Goal: Task Accomplishment & Management: Manage account settings

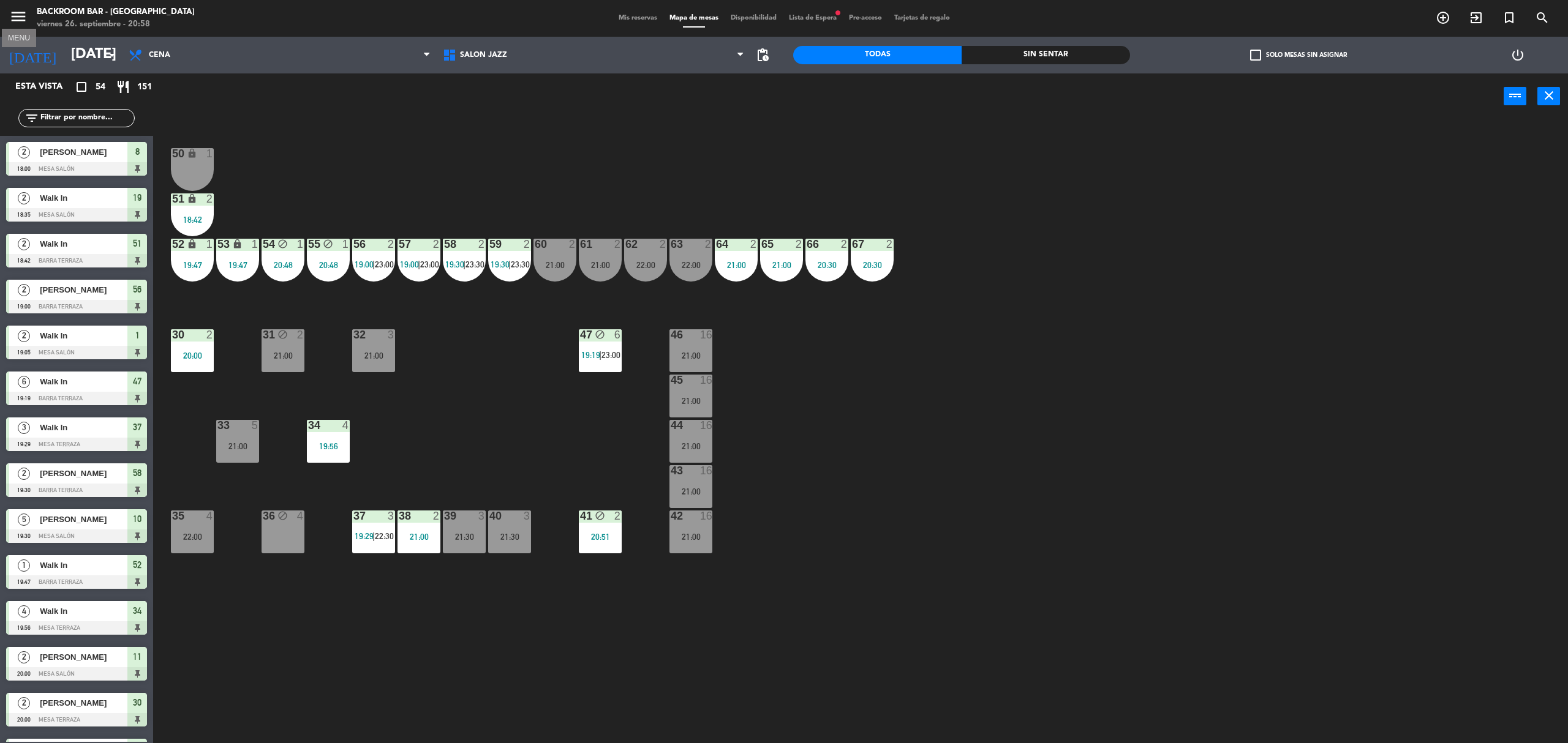
click at [20, 20] on icon "menu" at bounding box center [18, 16] width 18 height 18
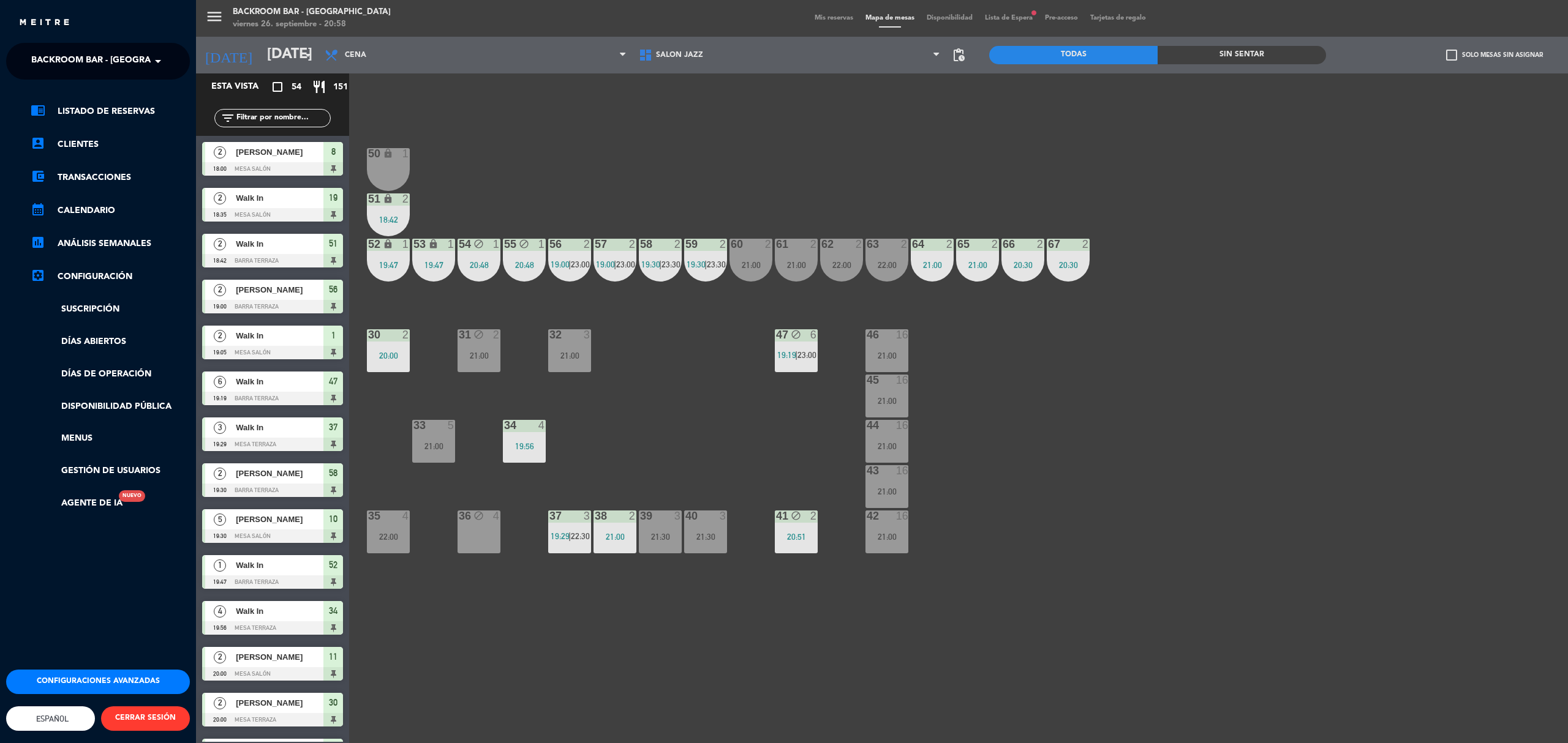
click at [67, 275] on link "settings_applications Configuración" at bounding box center [110, 277] width 159 height 15
click at [98, 370] on link "Días de Operación" at bounding box center [110, 374] width 159 height 14
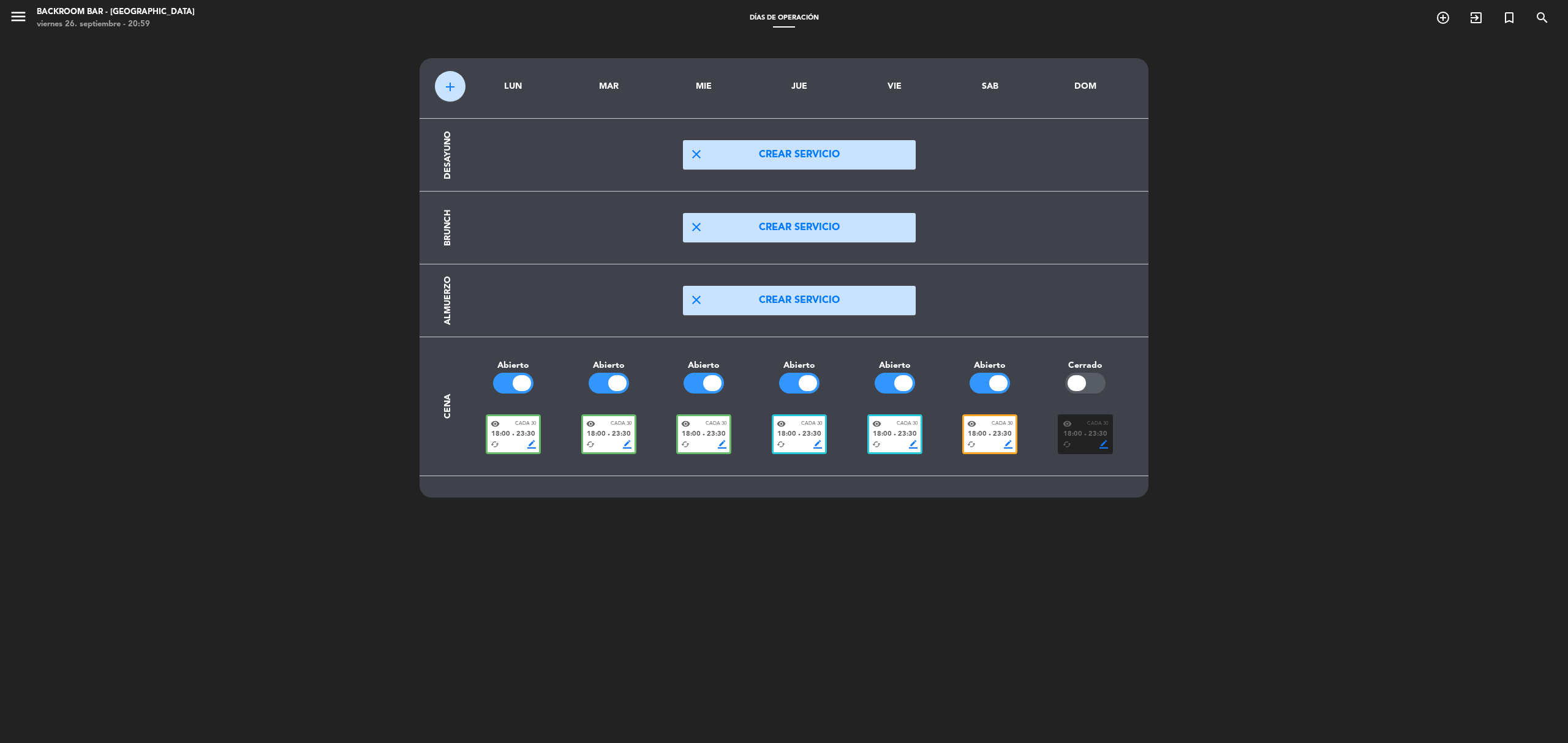
click at [910, 444] on span "border_color" at bounding box center [913, 444] width 9 height 9
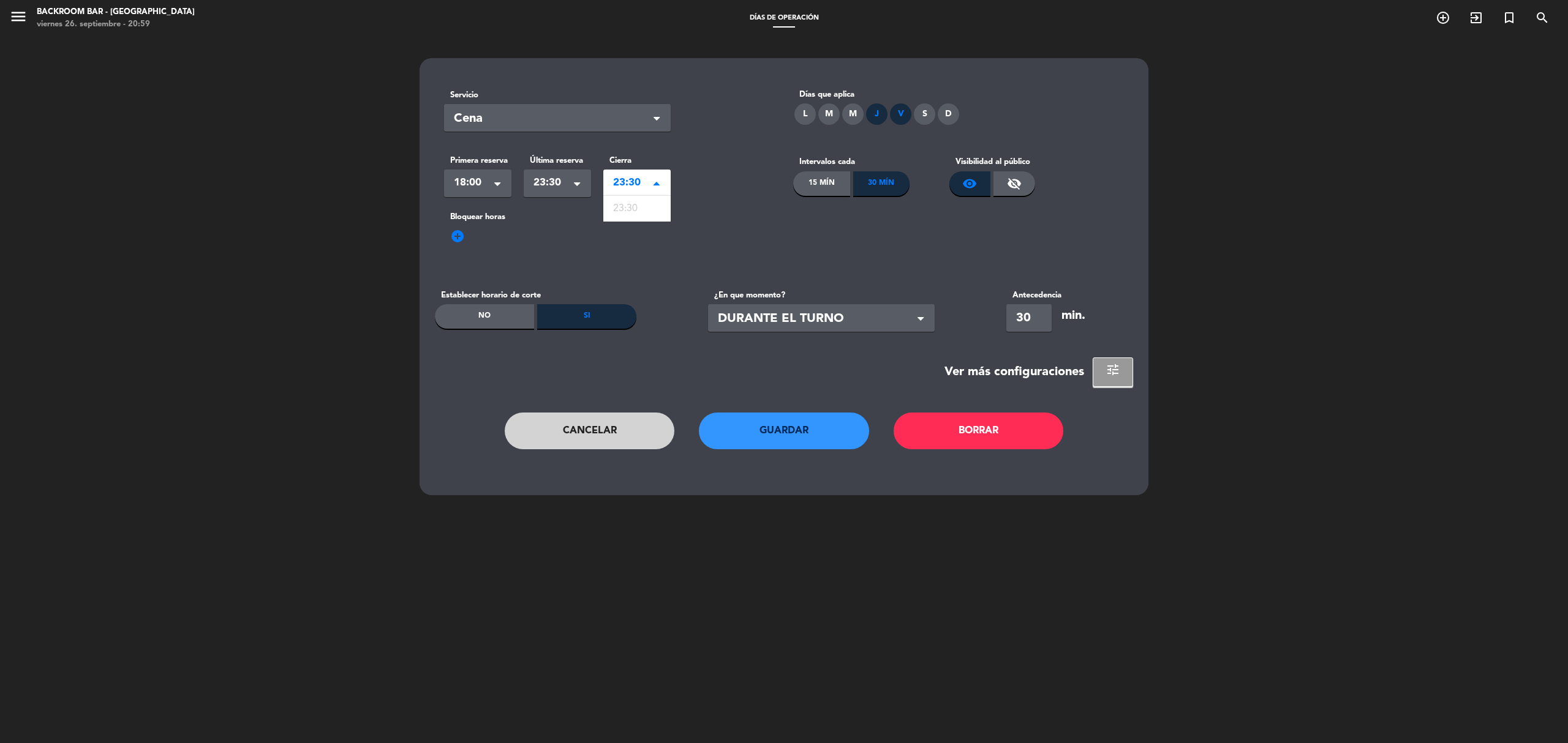
click at [663, 184] on span at bounding box center [659, 184] width 12 height 12
click at [659, 182] on span at bounding box center [659, 184] width 12 height 12
click at [574, 186] on div "Seleccionar × 23:30 ×" at bounding box center [557, 183] width 67 height 28
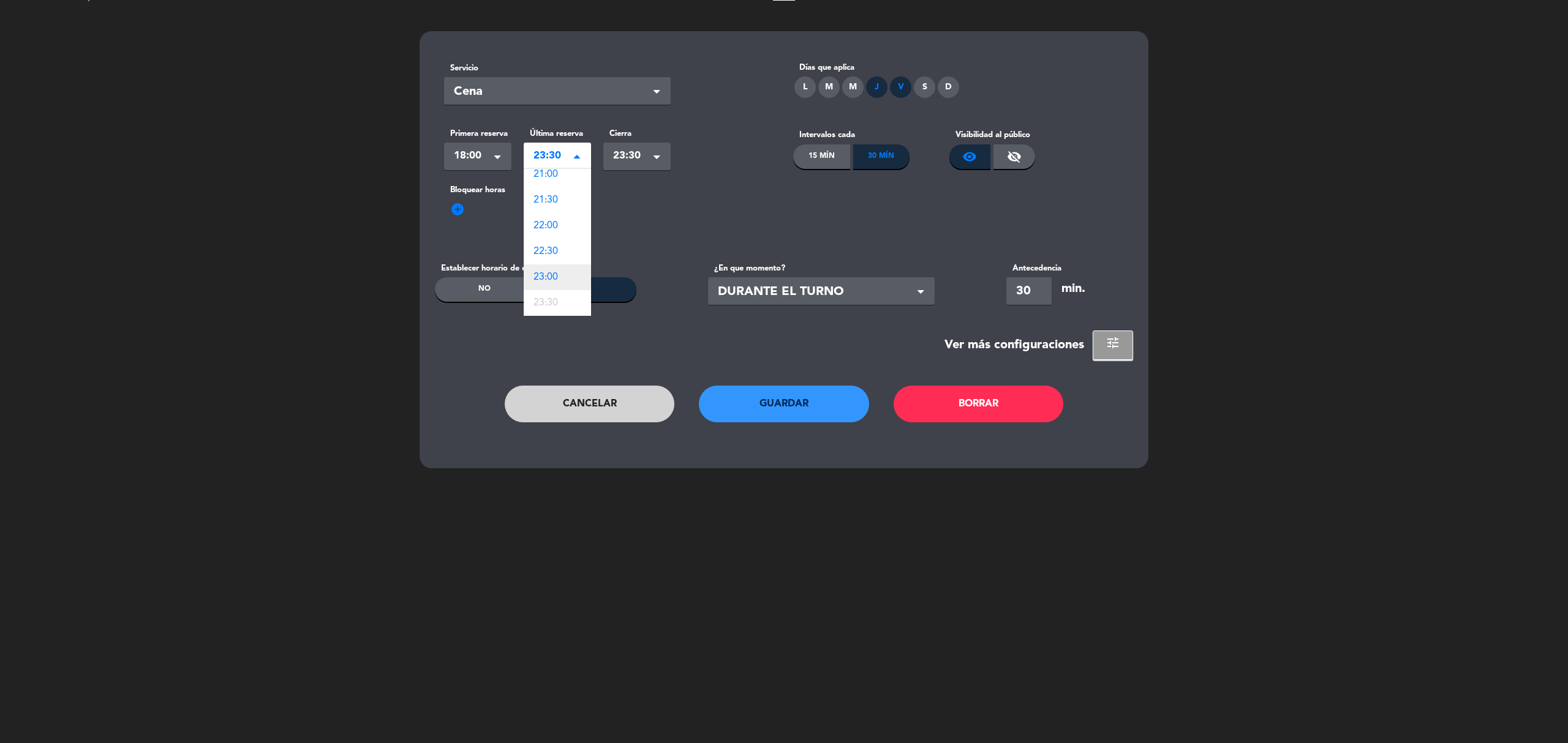
scroll to position [37, 0]
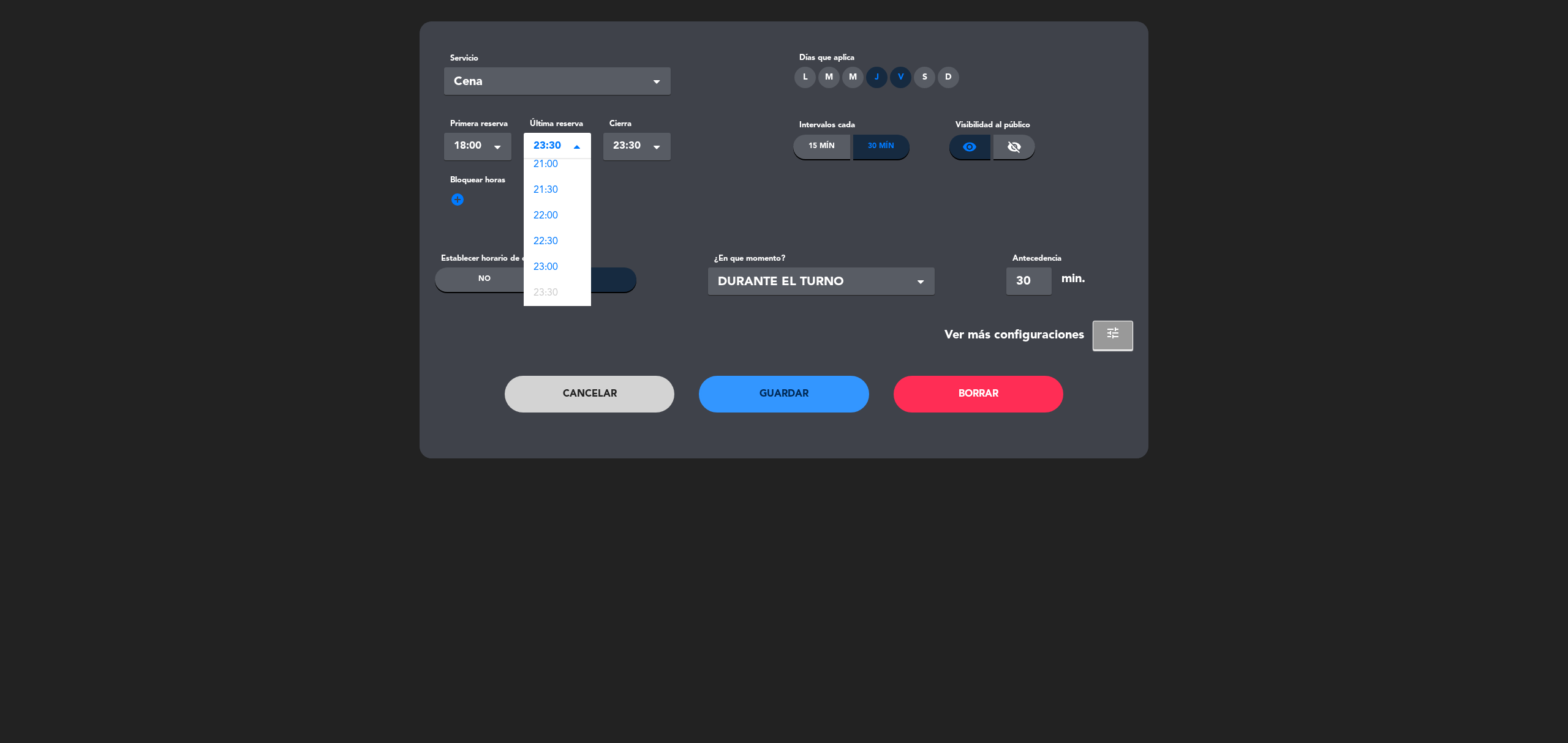
click at [648, 206] on div "add_circle" at bounding box center [784, 207] width 680 height 19
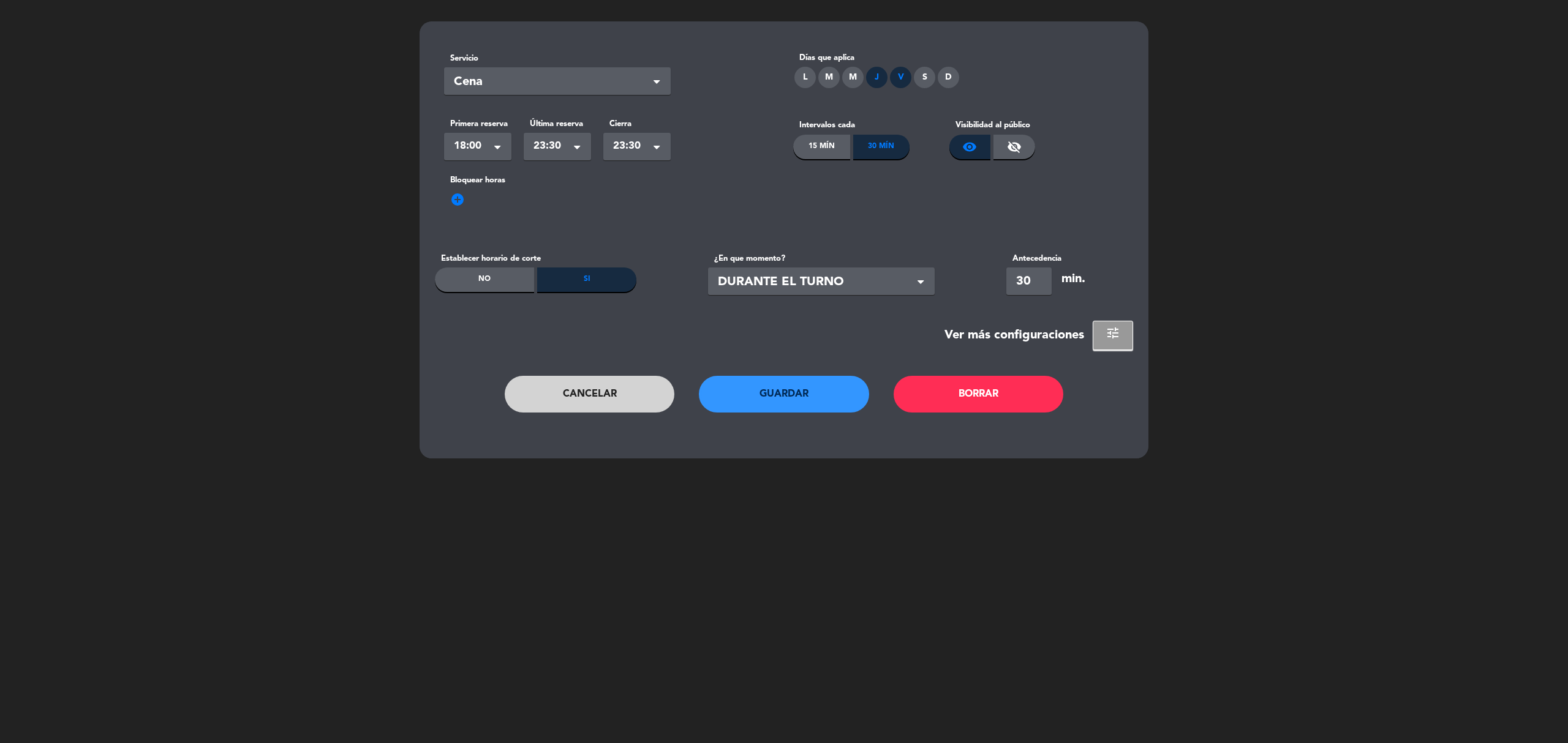
click at [510, 289] on div "No" at bounding box center [484, 280] width 99 height 24
type input "0"
click at [731, 231] on div "Bloquear horas add_circle" at bounding box center [784, 204] width 698 height 61
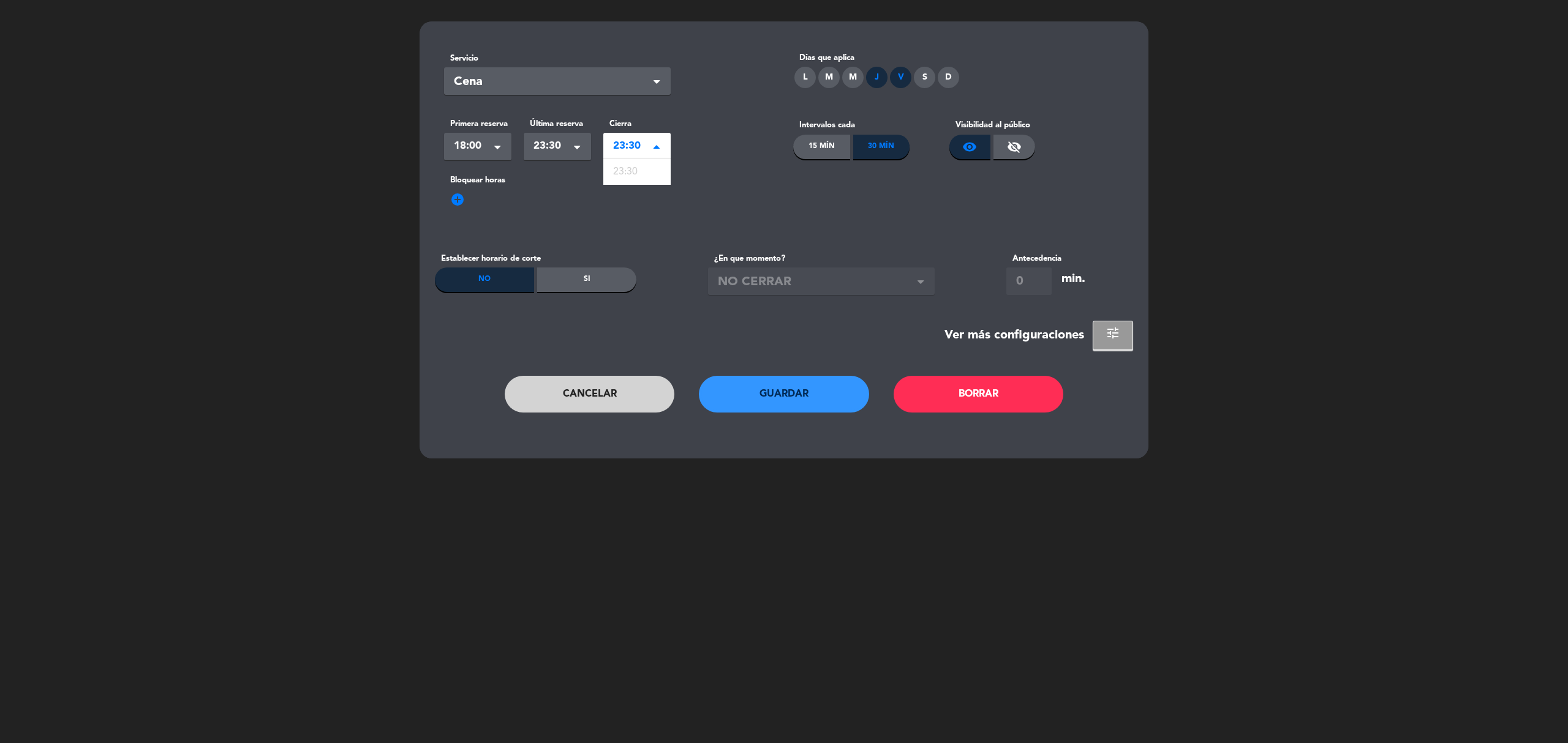
click at [642, 146] on span "23:30" at bounding box center [632, 146] width 38 height 17
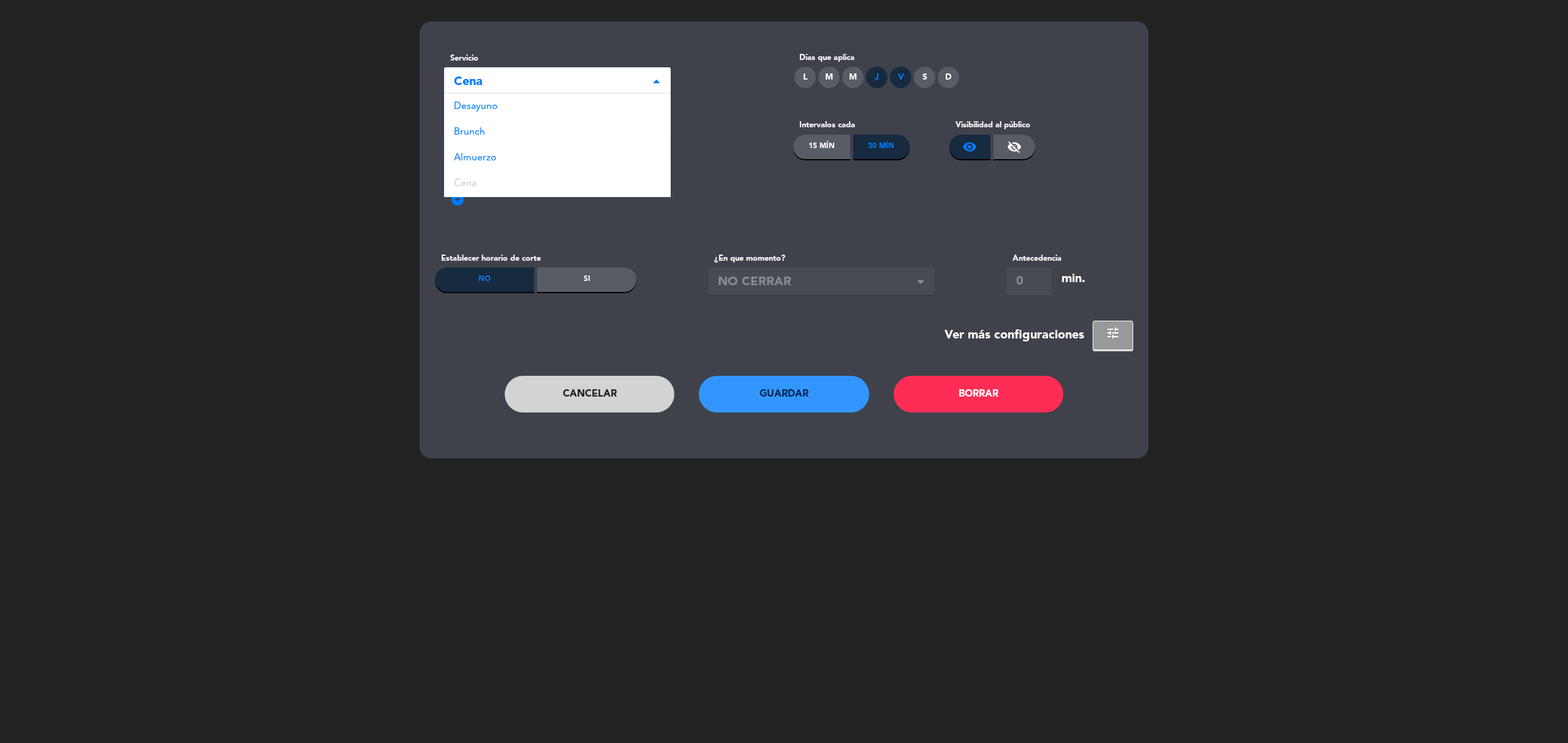
click at [632, 86] on span "Cena" at bounding box center [552, 82] width 197 height 20
click at [637, 79] on span "Cena" at bounding box center [552, 82] width 197 height 20
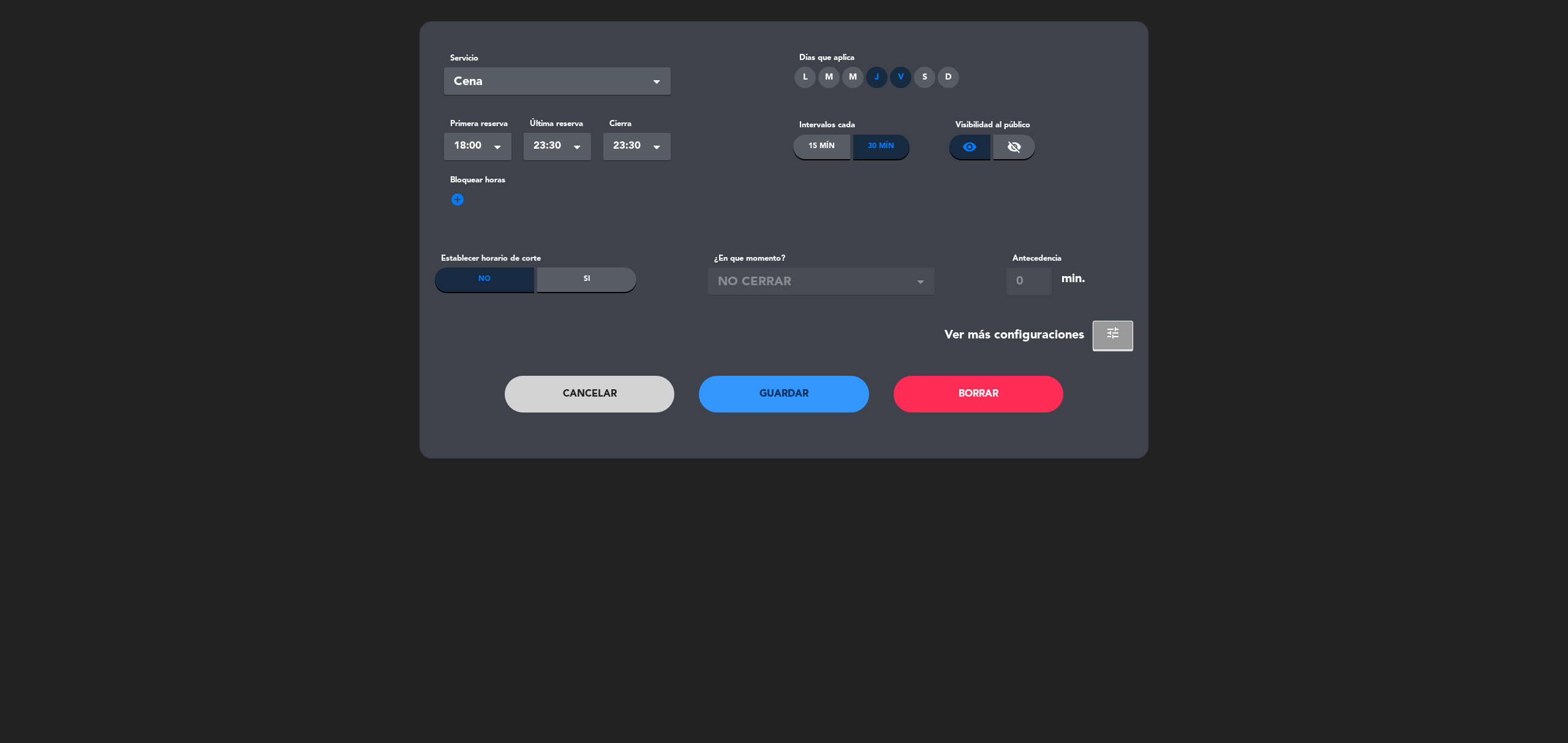
click at [549, 145] on span "23:30" at bounding box center [552, 146] width 38 height 17
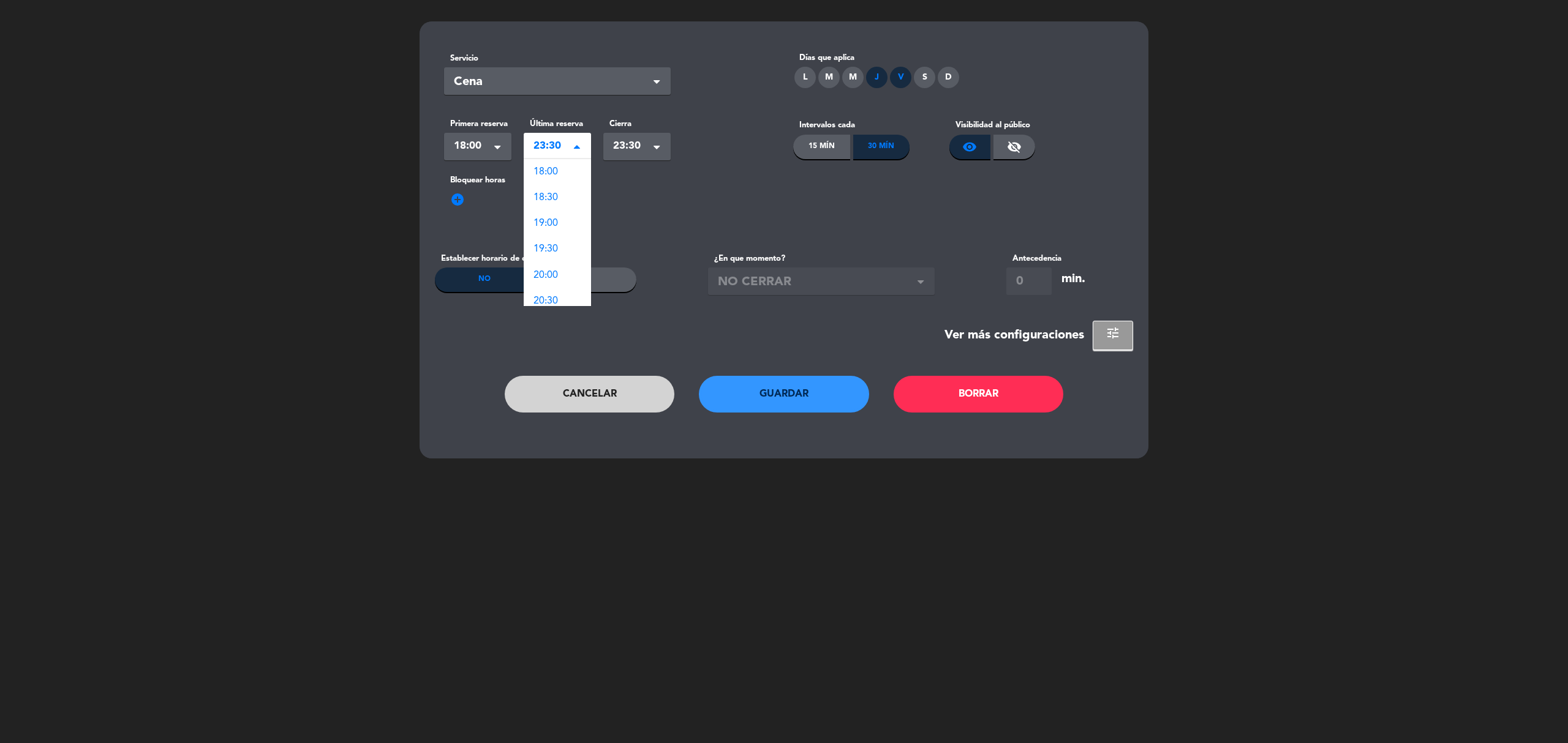
scroll to position [162, 0]
click at [675, 200] on div "add_circle" at bounding box center [784, 207] width 680 height 19
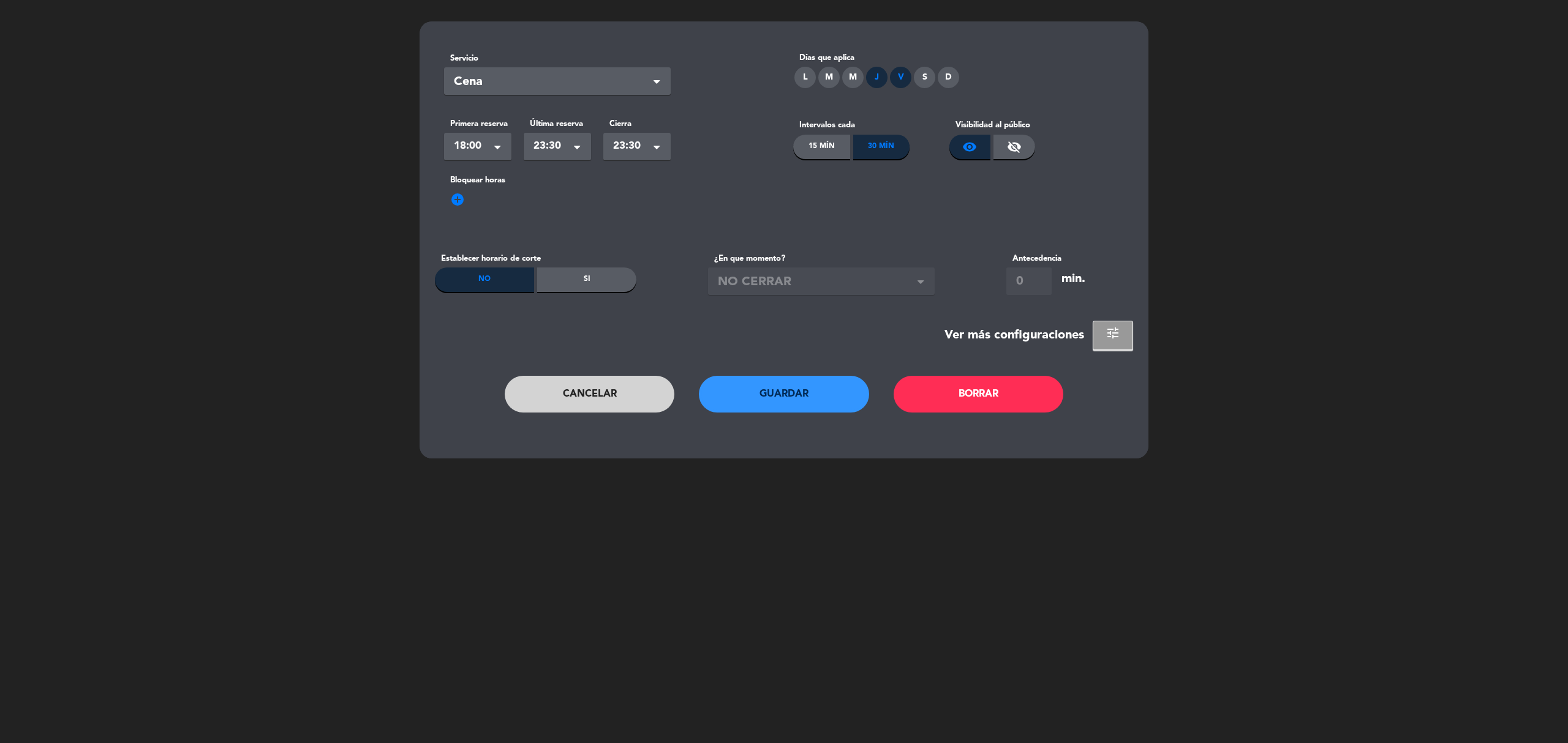
click at [836, 155] on div "15 Mín" at bounding box center [821, 147] width 57 height 24
click at [897, 194] on div "Bloquear horas add_circle" at bounding box center [784, 204] width 698 height 61
click at [866, 152] on div "30 Mín" at bounding box center [881, 147] width 57 height 24
click at [807, 74] on div "L" at bounding box center [805, 77] width 22 height 22
click at [827, 81] on div "M" at bounding box center [829, 77] width 22 height 22
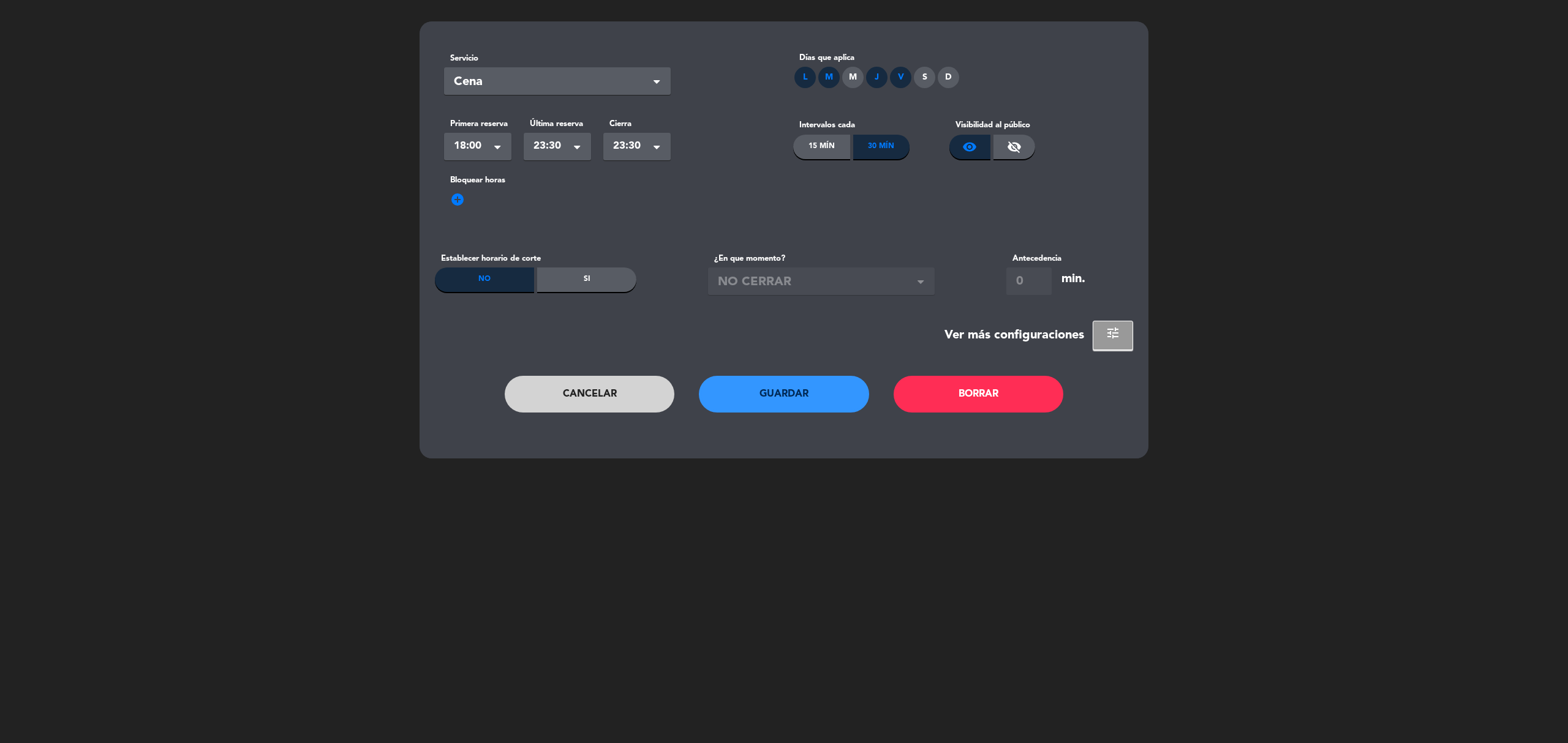
click at [850, 77] on div "M" at bounding box center [853, 77] width 22 height 22
click at [919, 76] on div "S" at bounding box center [924, 77] width 22 height 22
click at [911, 128] on label "Intervalos cada" at bounding box center [871, 125] width 156 height 13
click at [1109, 338] on span "tune" at bounding box center [1113, 333] width 15 height 15
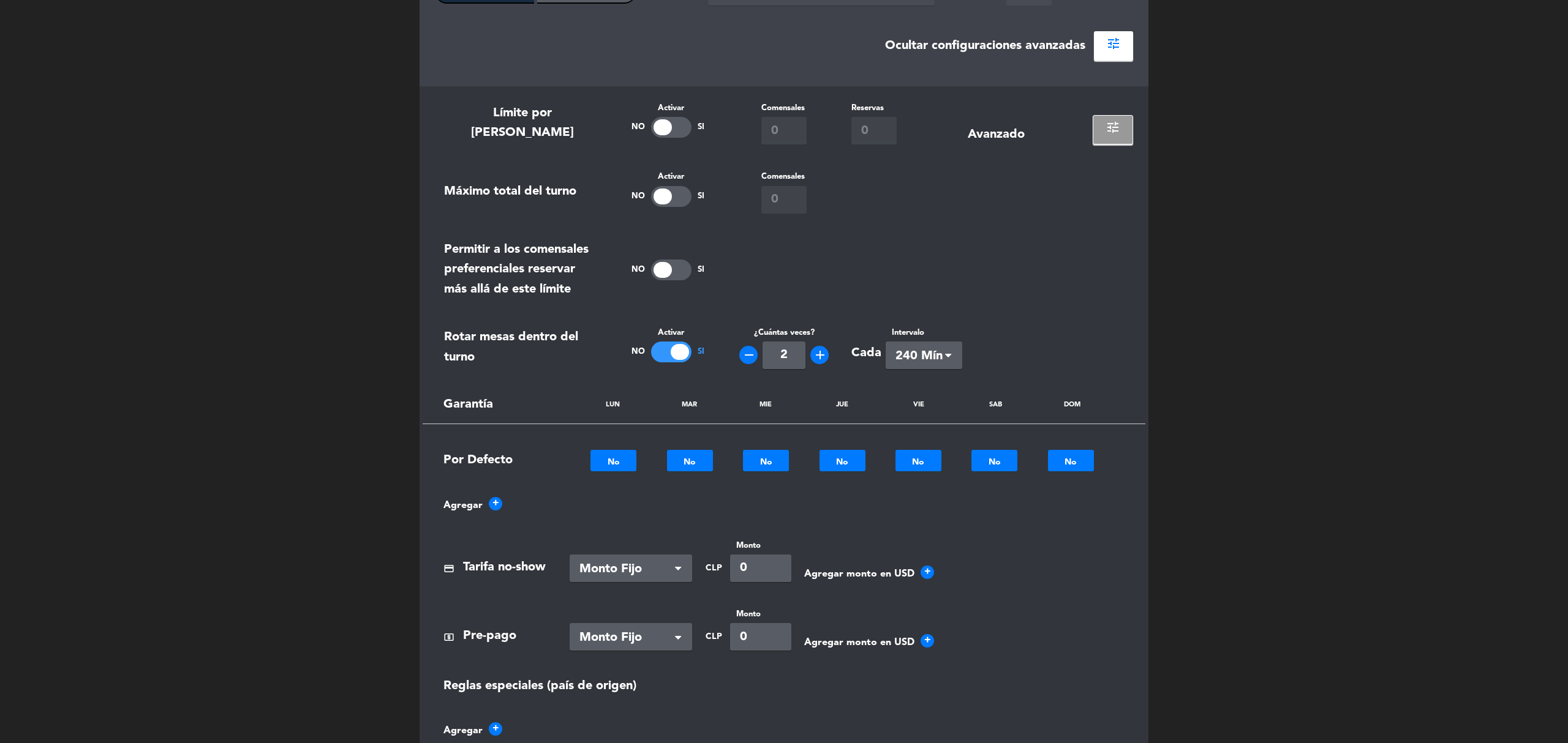
scroll to position [487, 0]
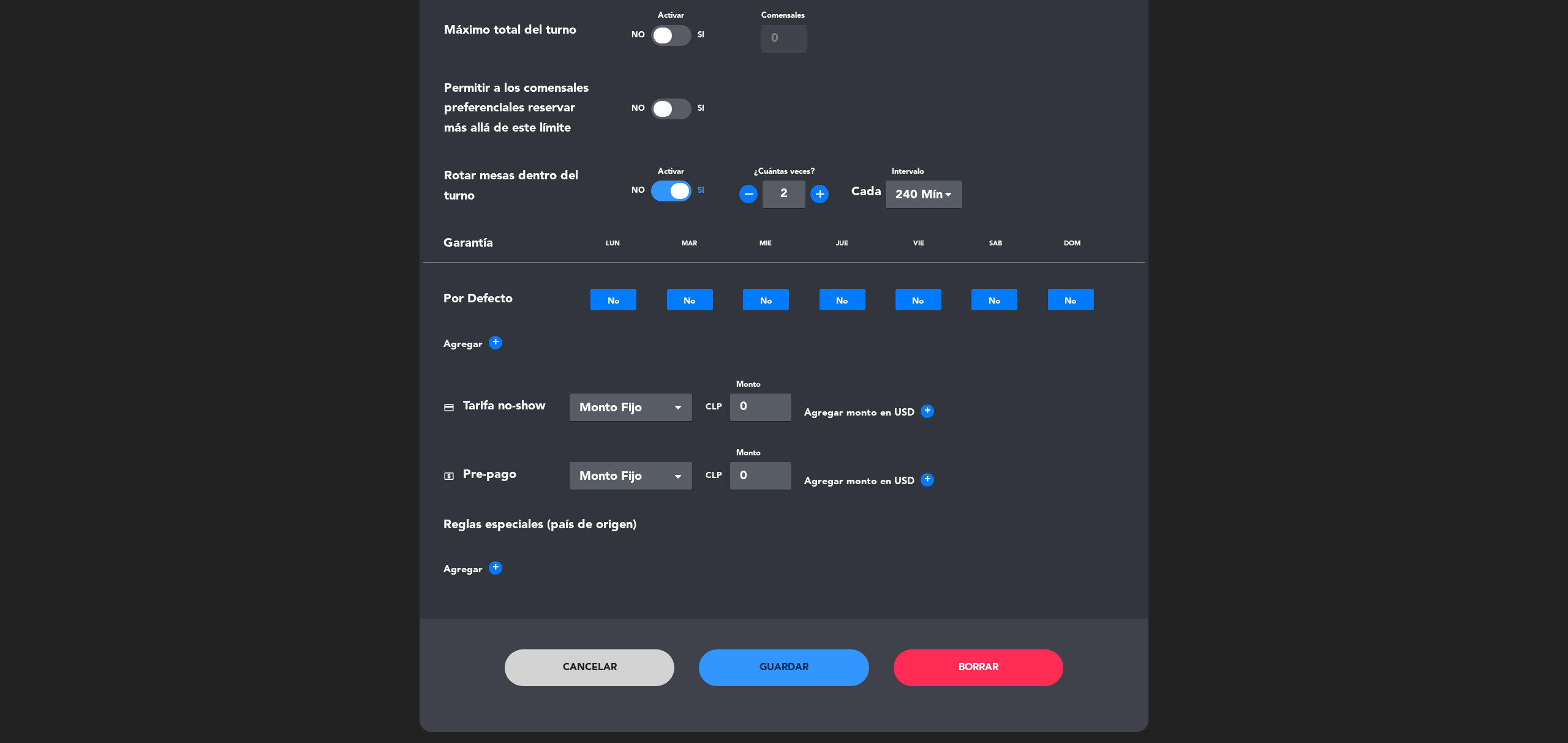
click at [755, 669] on button "Guardar" at bounding box center [784, 668] width 170 height 37
click at [792, 670] on button "Guardar" at bounding box center [784, 668] width 170 height 37
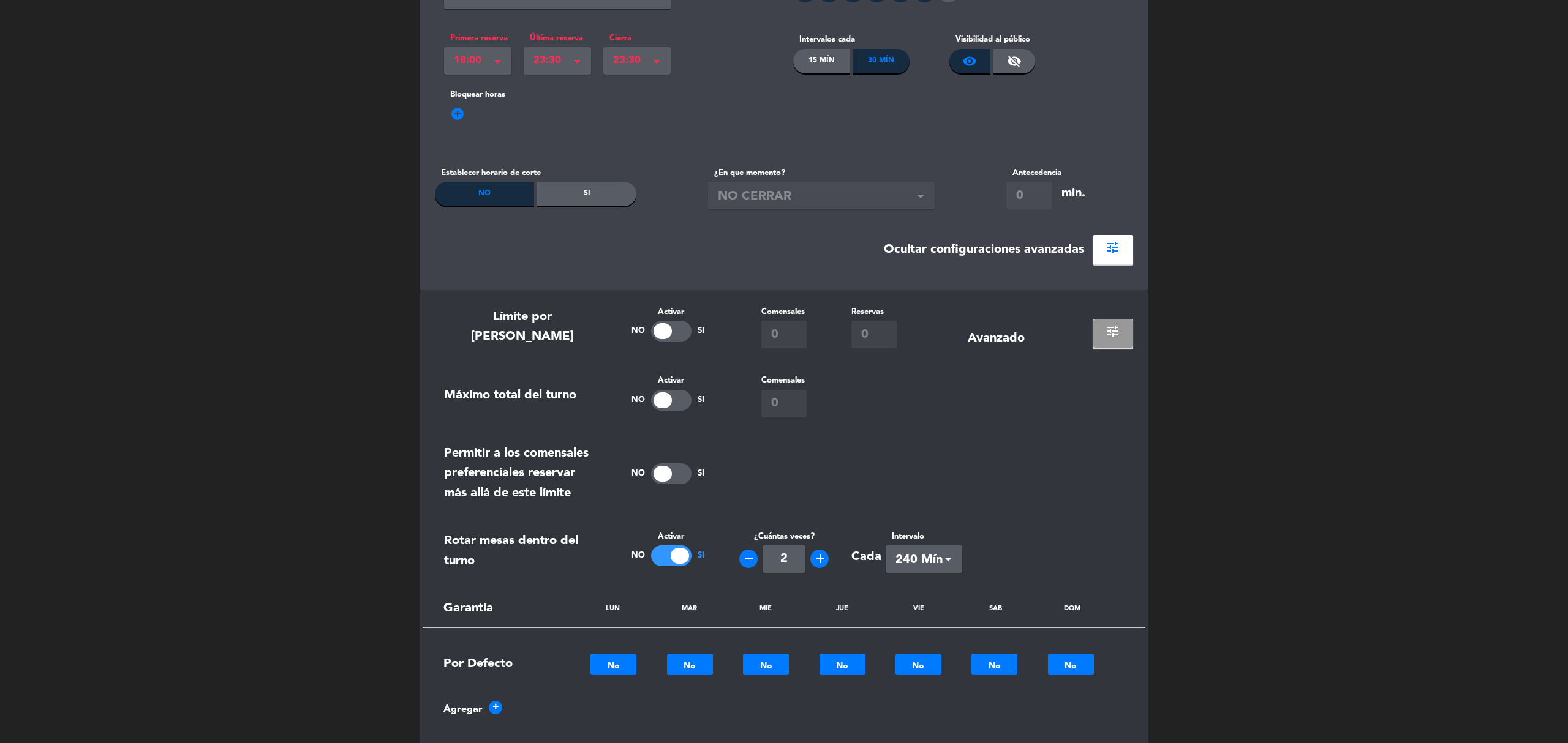
scroll to position [0, 0]
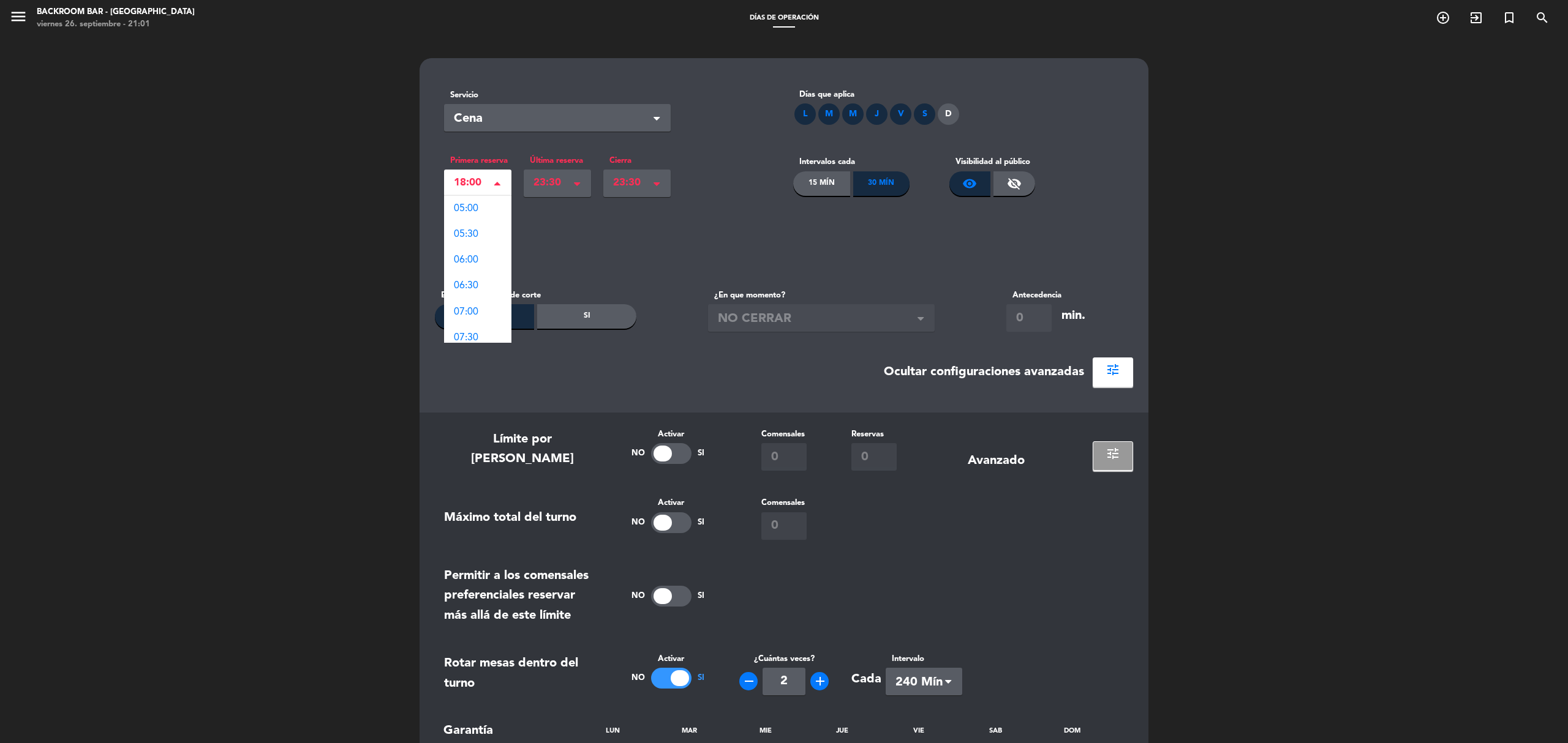
click at [502, 187] on span at bounding box center [500, 184] width 12 height 12
click at [486, 179] on span "18:00" at bounding box center [473, 182] width 38 height 17
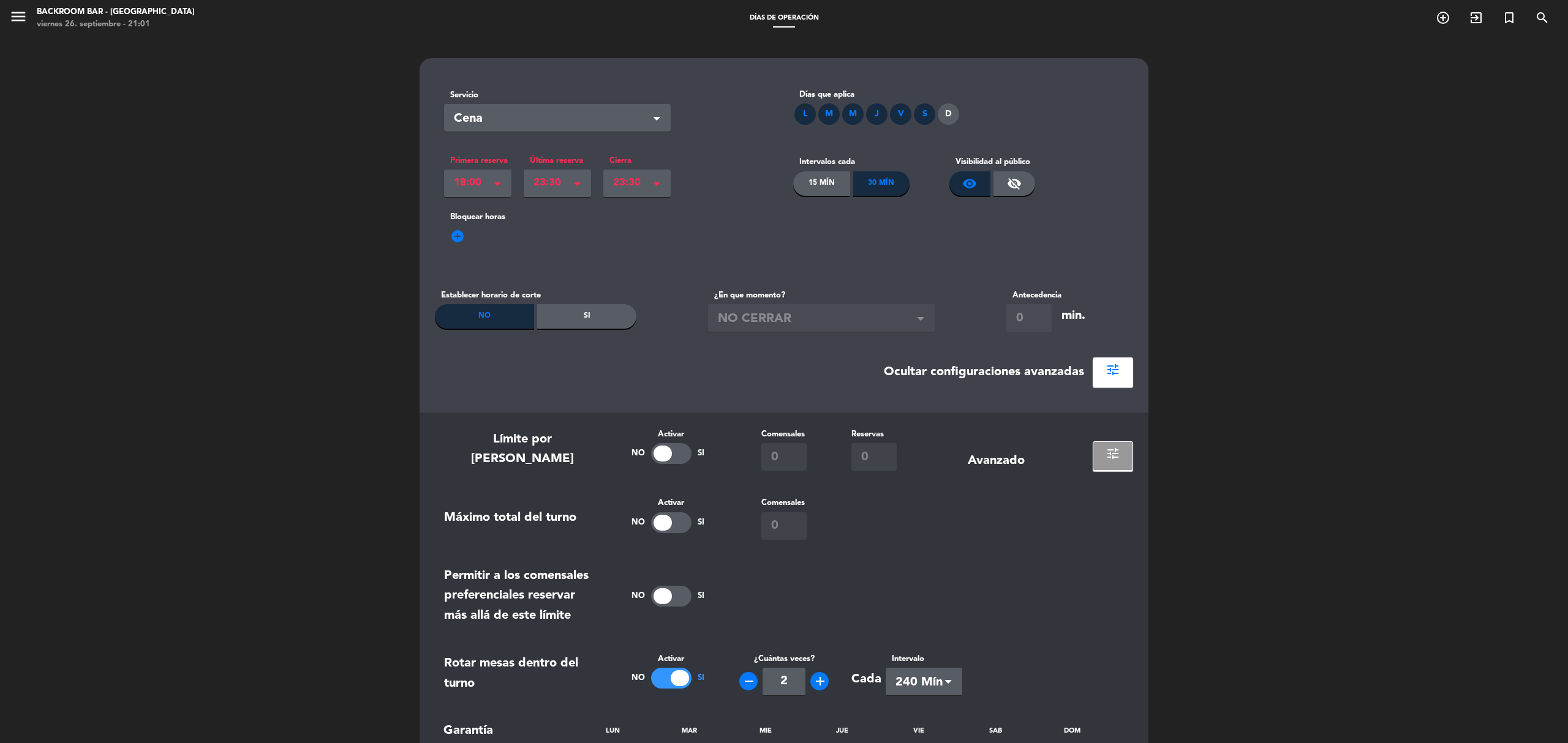
click at [591, 221] on label "Bloquear horas" at bounding box center [784, 217] width 680 height 13
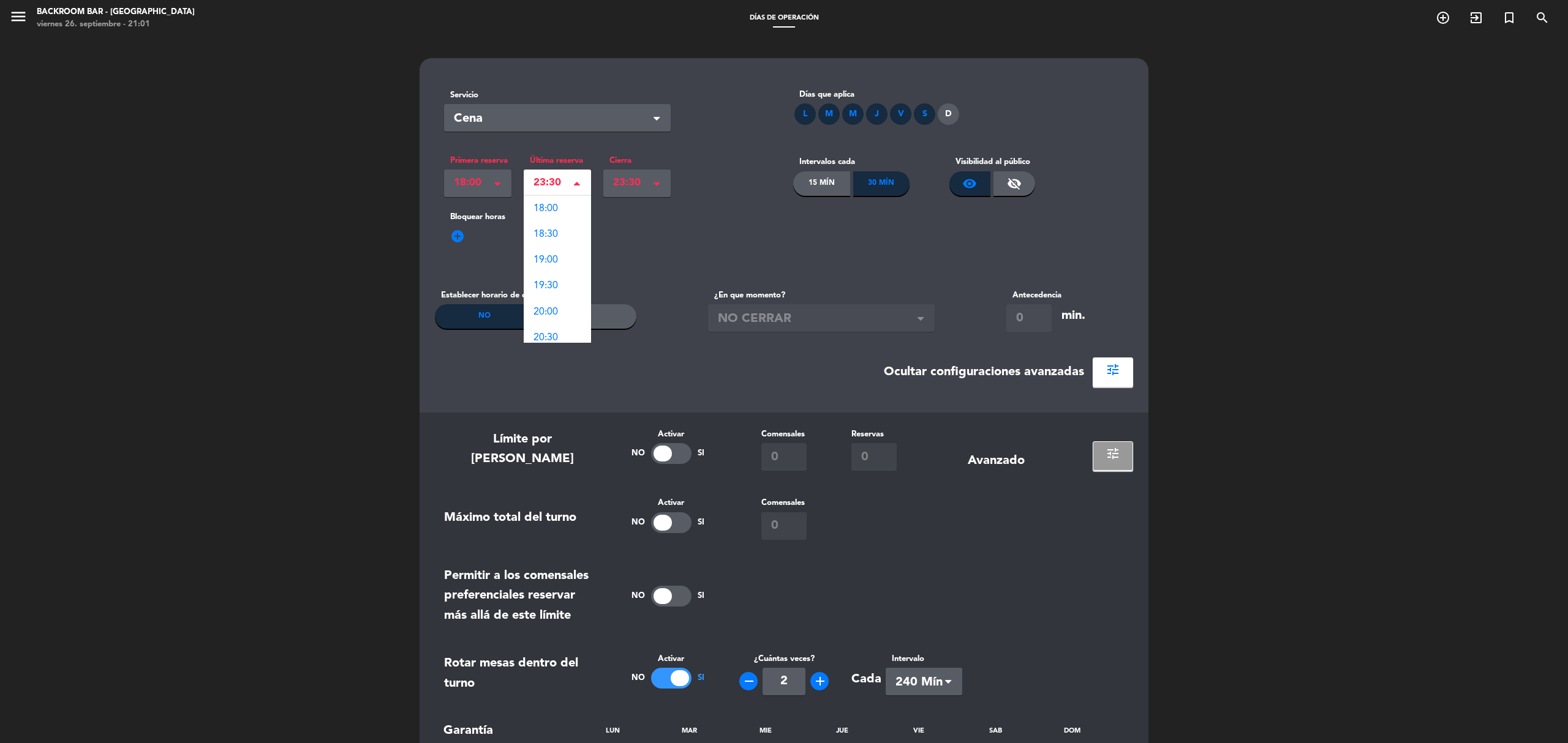
click at [567, 186] on span "23:30" at bounding box center [552, 182] width 38 height 17
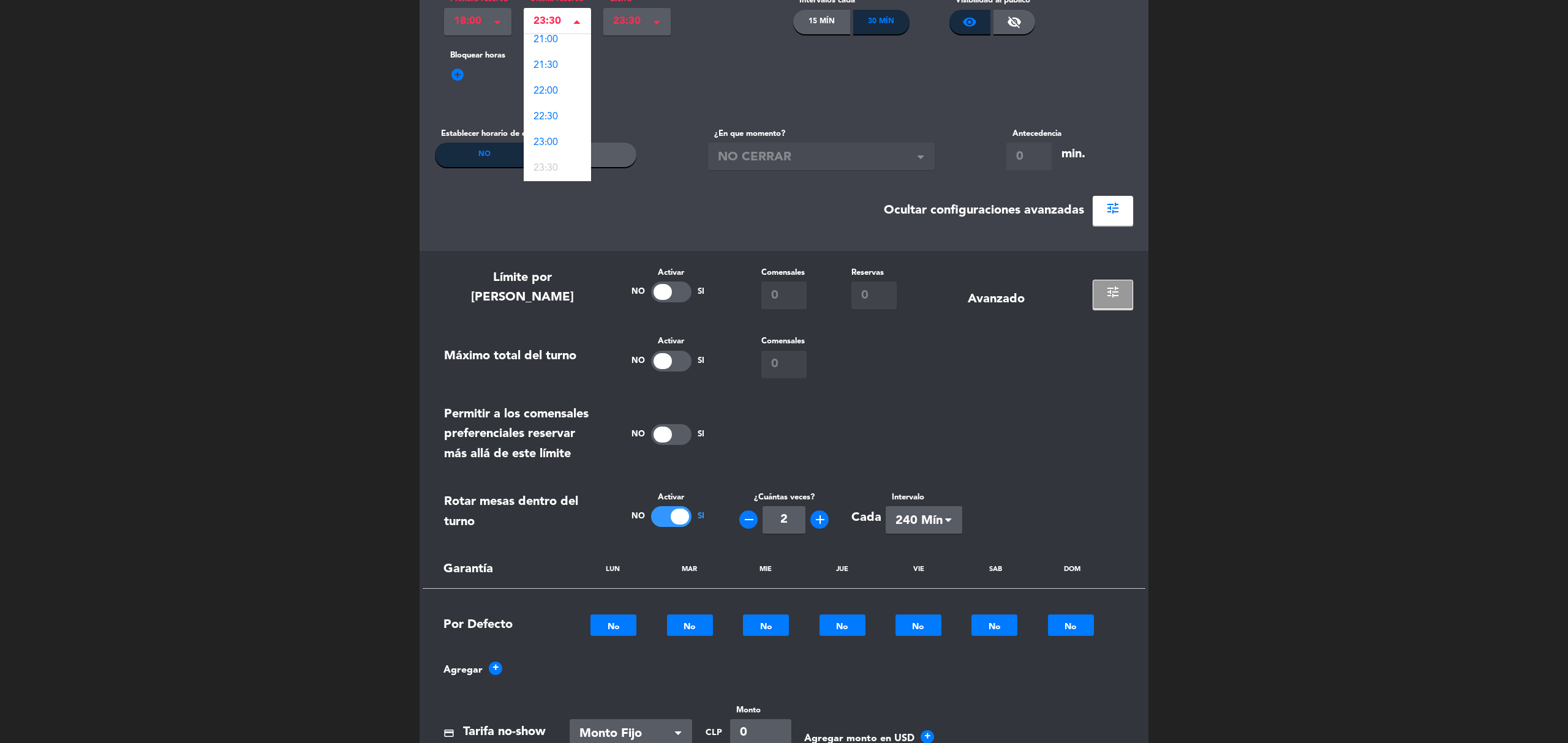
scroll to position [0, 0]
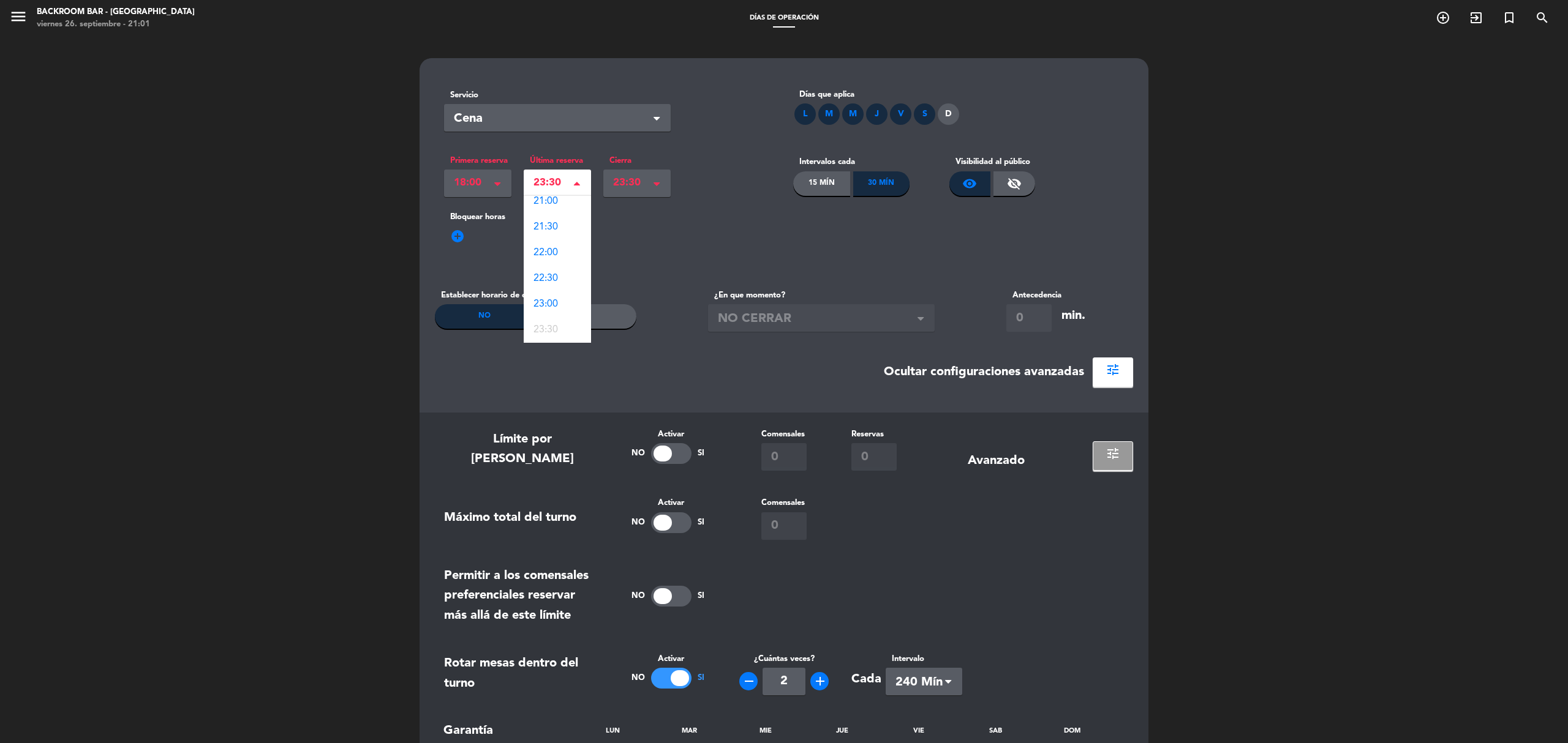
click at [699, 221] on label "Bloquear horas" at bounding box center [784, 217] width 680 height 13
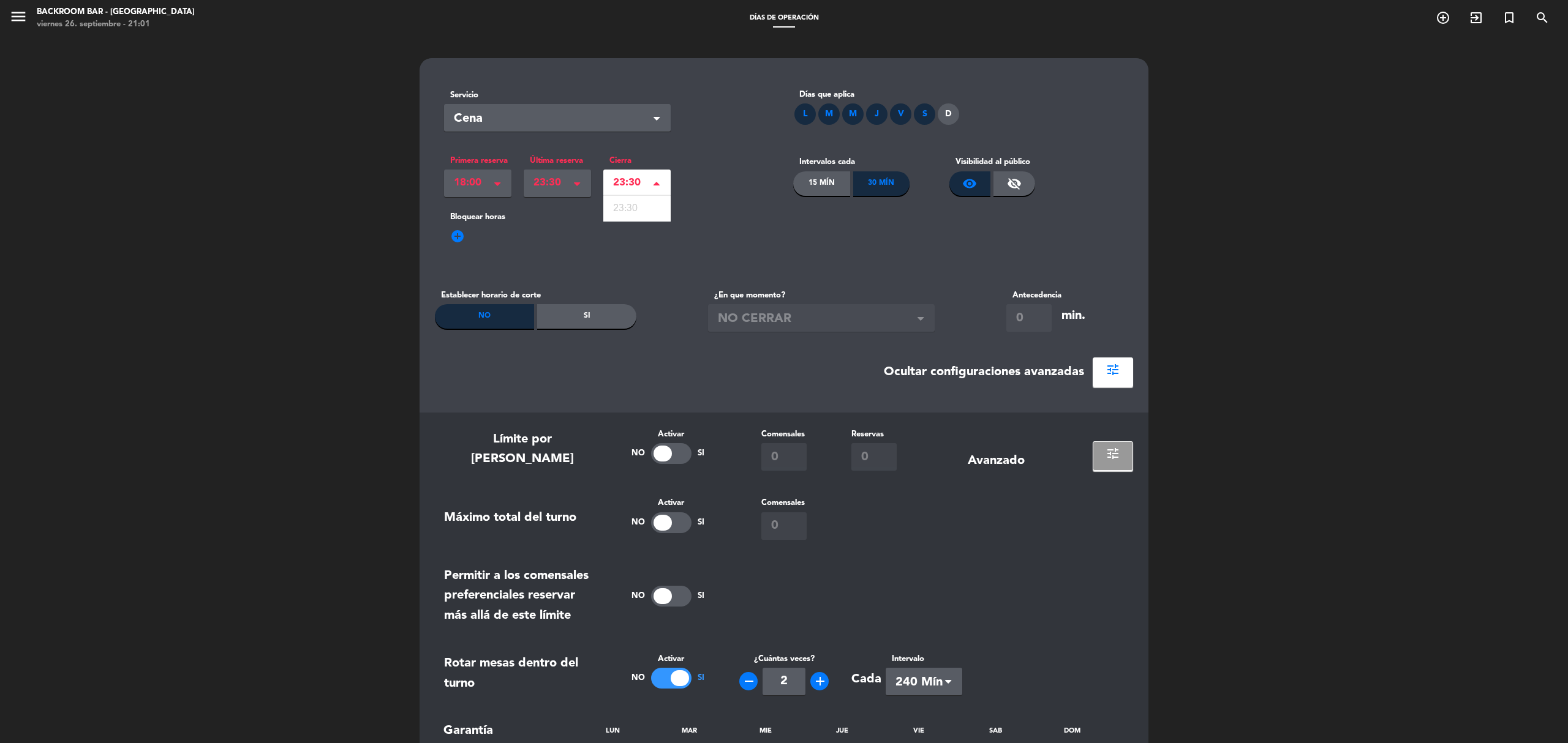
click at [657, 180] on span at bounding box center [656, 184] width 6 height 9
click at [730, 162] on div "Primera reserva Seleccionar × 18:00 × Última reserva Seleccionar × 23:30 × Cier…" at bounding box center [609, 175] width 349 height 61
click at [570, 318] on div "Si" at bounding box center [586, 316] width 99 height 24
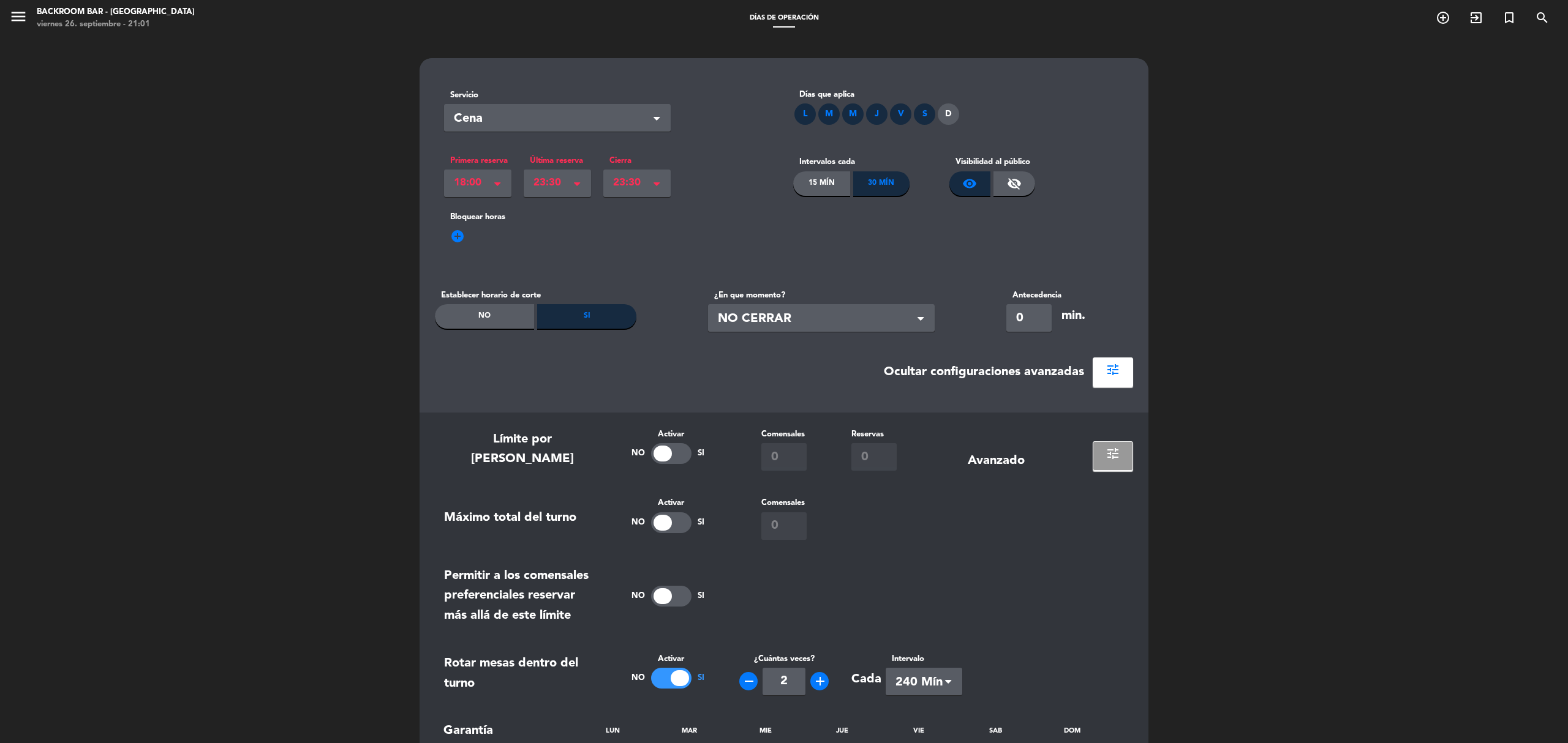
click at [704, 243] on div "add_circle" at bounding box center [784, 244] width 680 height 19
click at [914, 315] on span "NO CERRAR" at bounding box center [816, 319] width 197 height 20
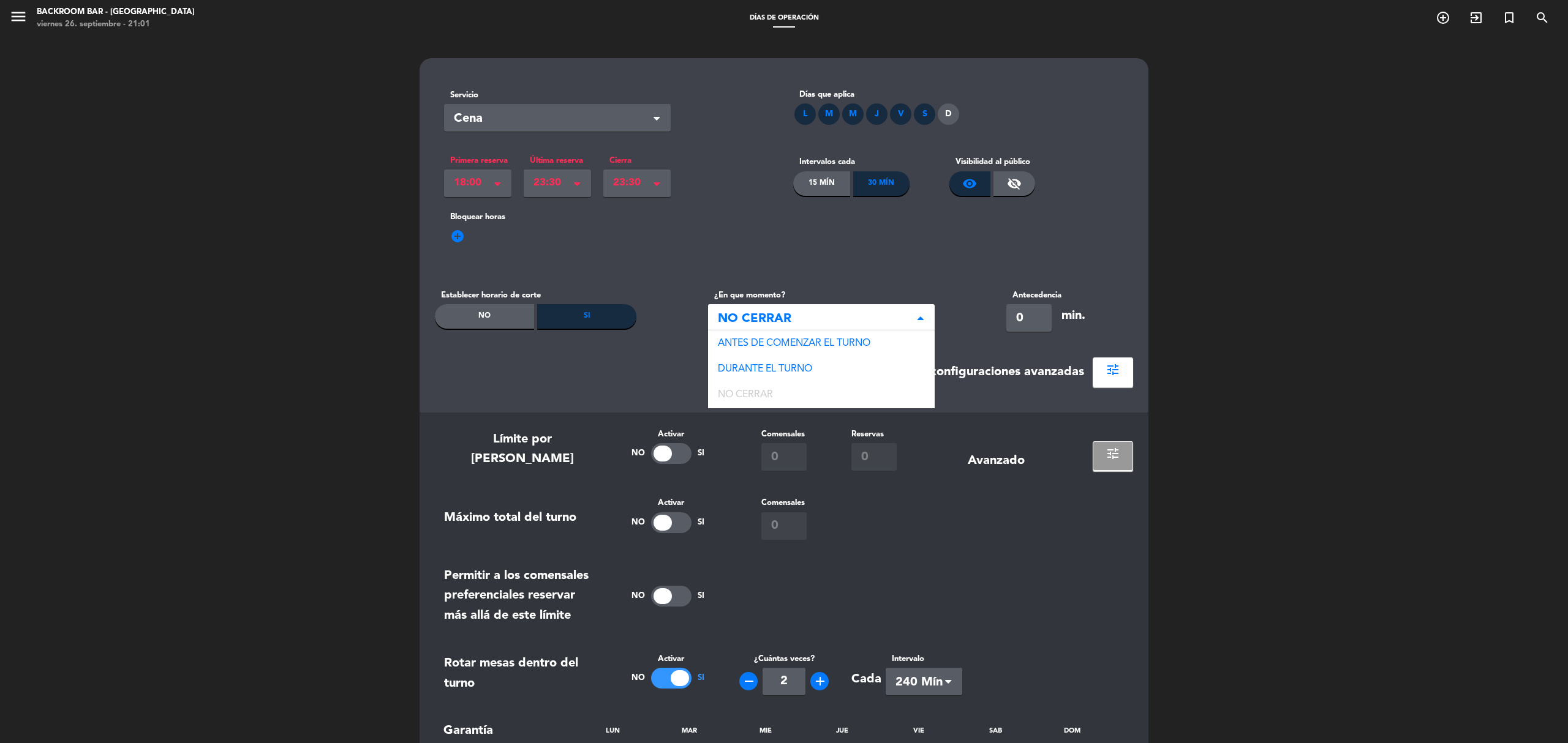
click at [835, 268] on div "Bloquear horas add_circle" at bounding box center [784, 241] width 698 height 61
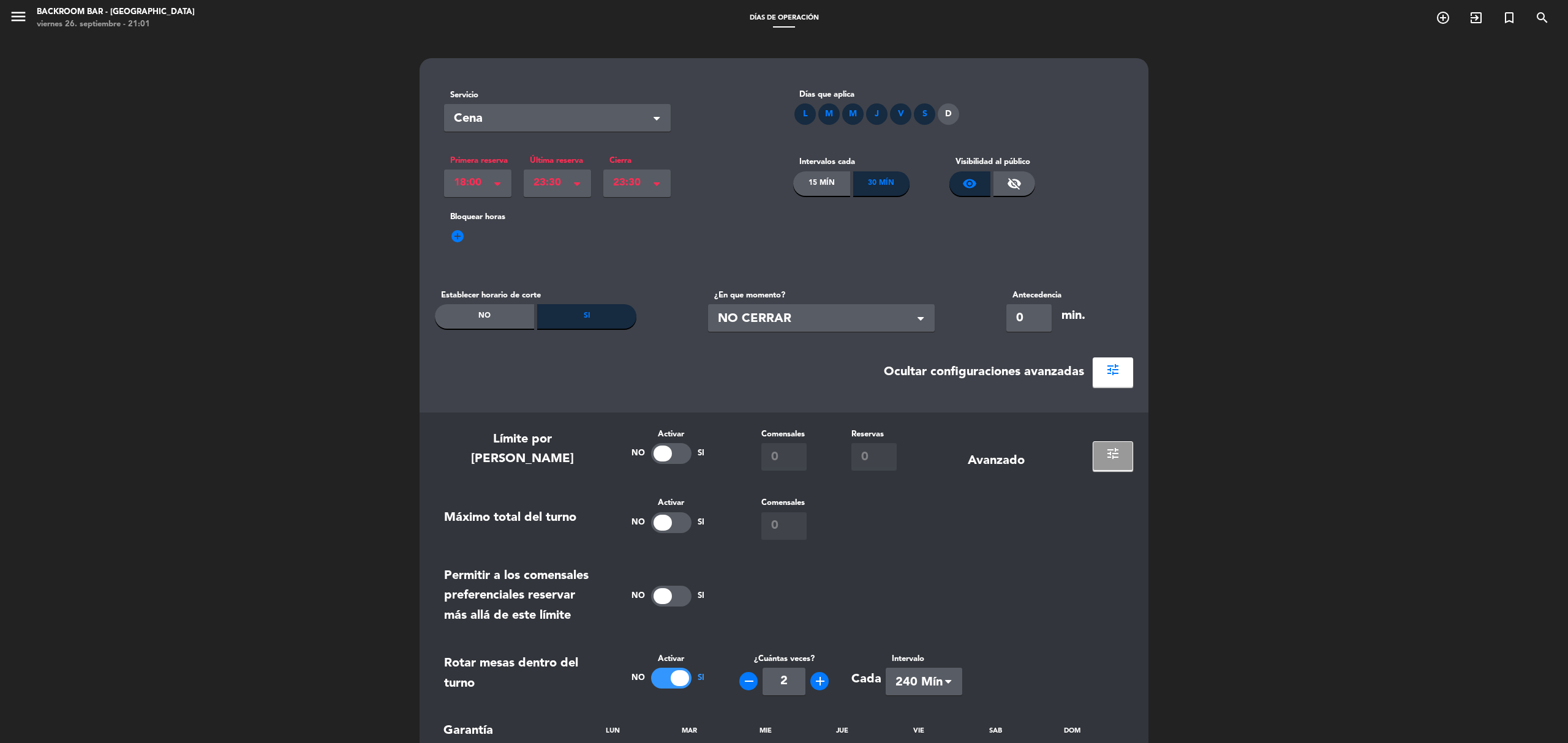
click at [718, 238] on div "add_circle" at bounding box center [784, 244] width 680 height 19
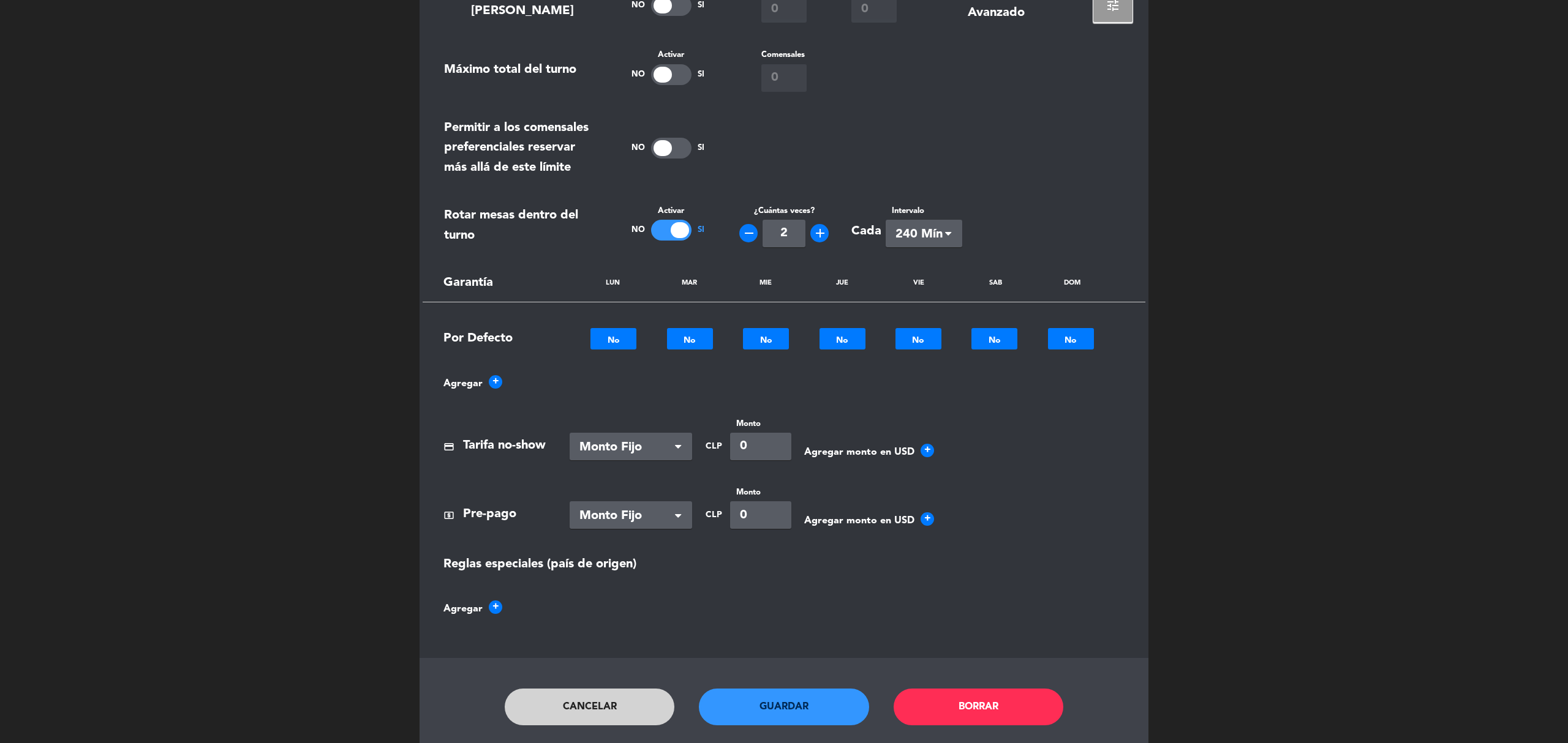
scroll to position [487, 0]
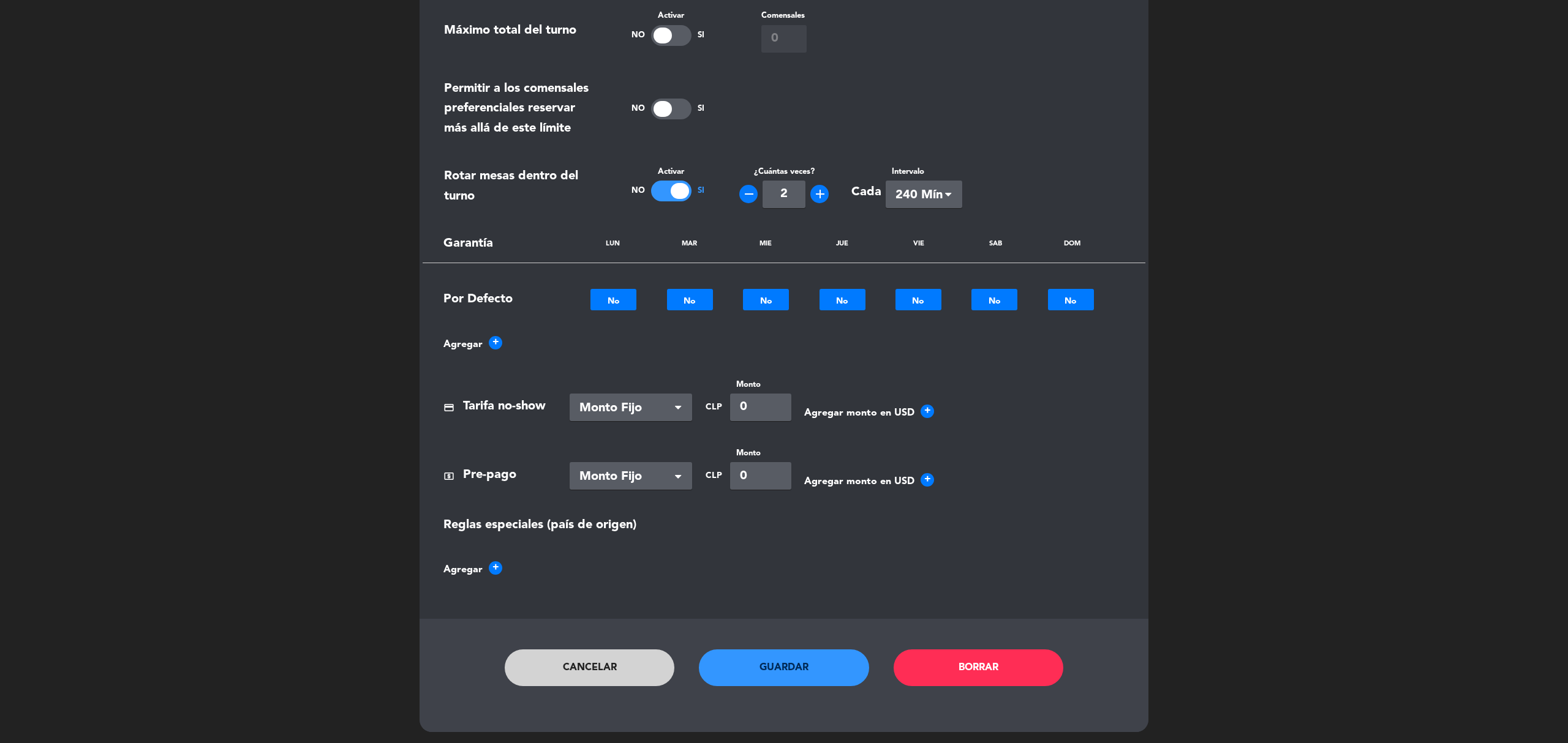
click at [803, 670] on button "Guardar" at bounding box center [784, 668] width 170 height 37
click at [596, 661] on button "Cancelar" at bounding box center [589, 668] width 170 height 37
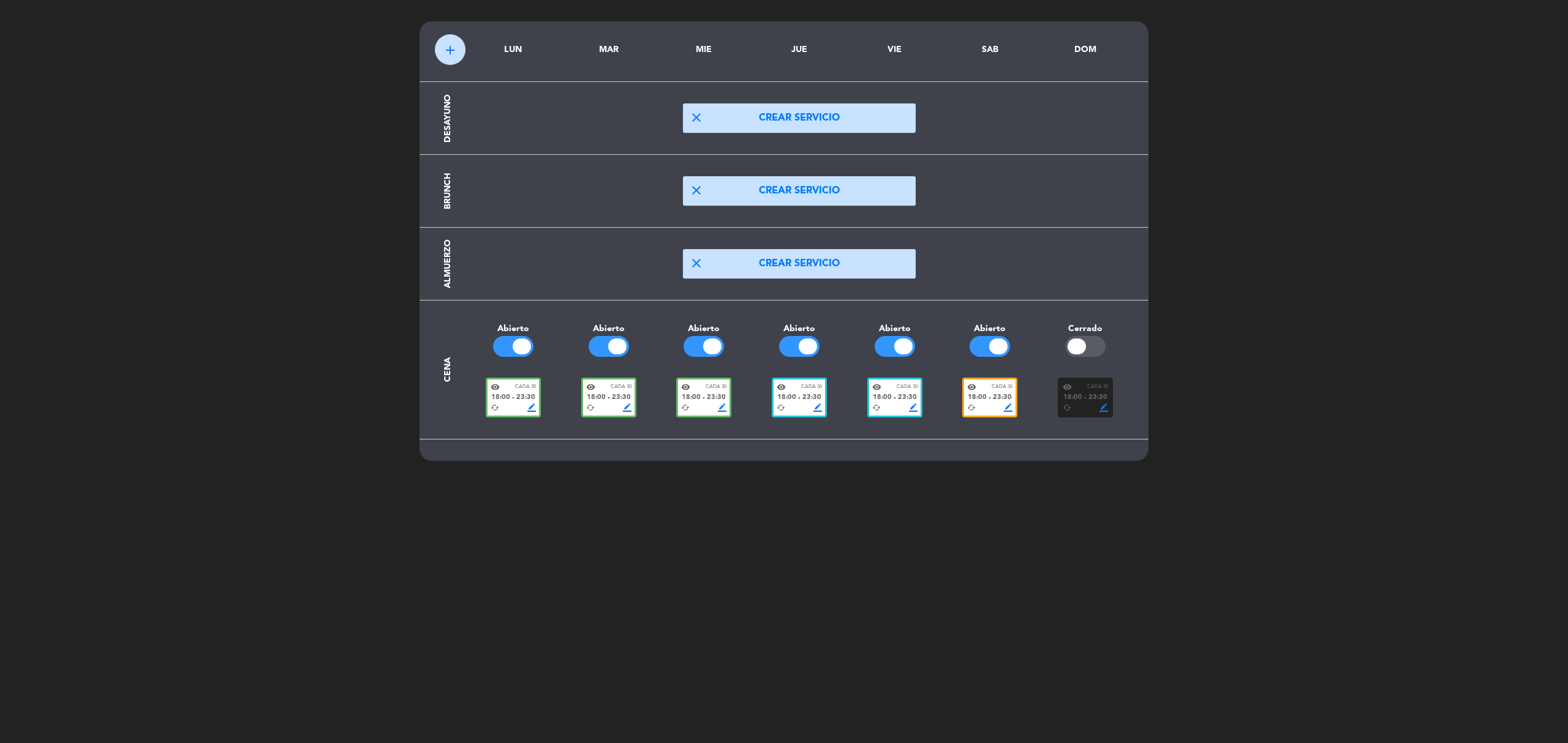
click at [904, 398] on span "23:30" at bounding box center [907, 398] width 19 height 11
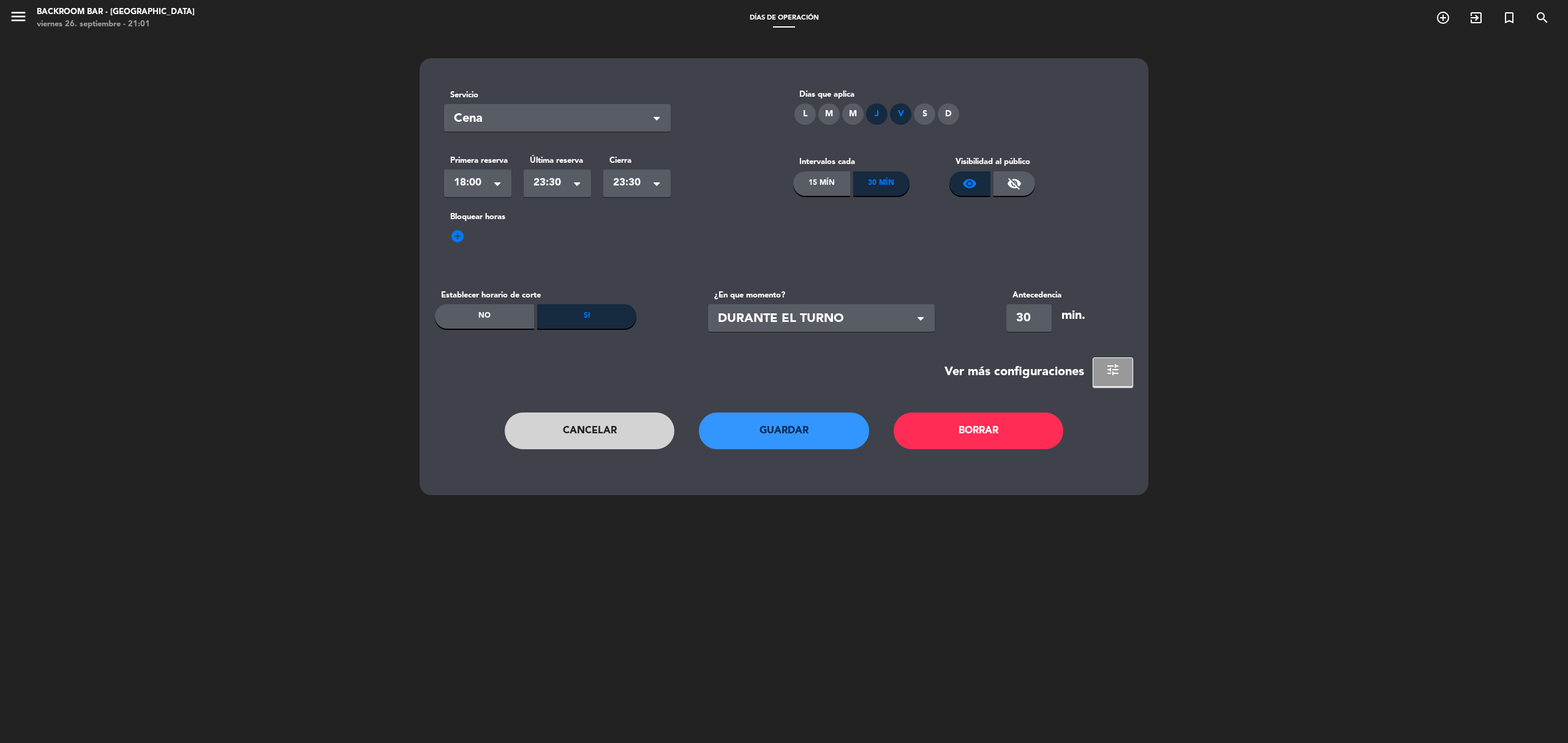
click at [994, 436] on button "Borrar" at bounding box center [978, 431] width 170 height 37
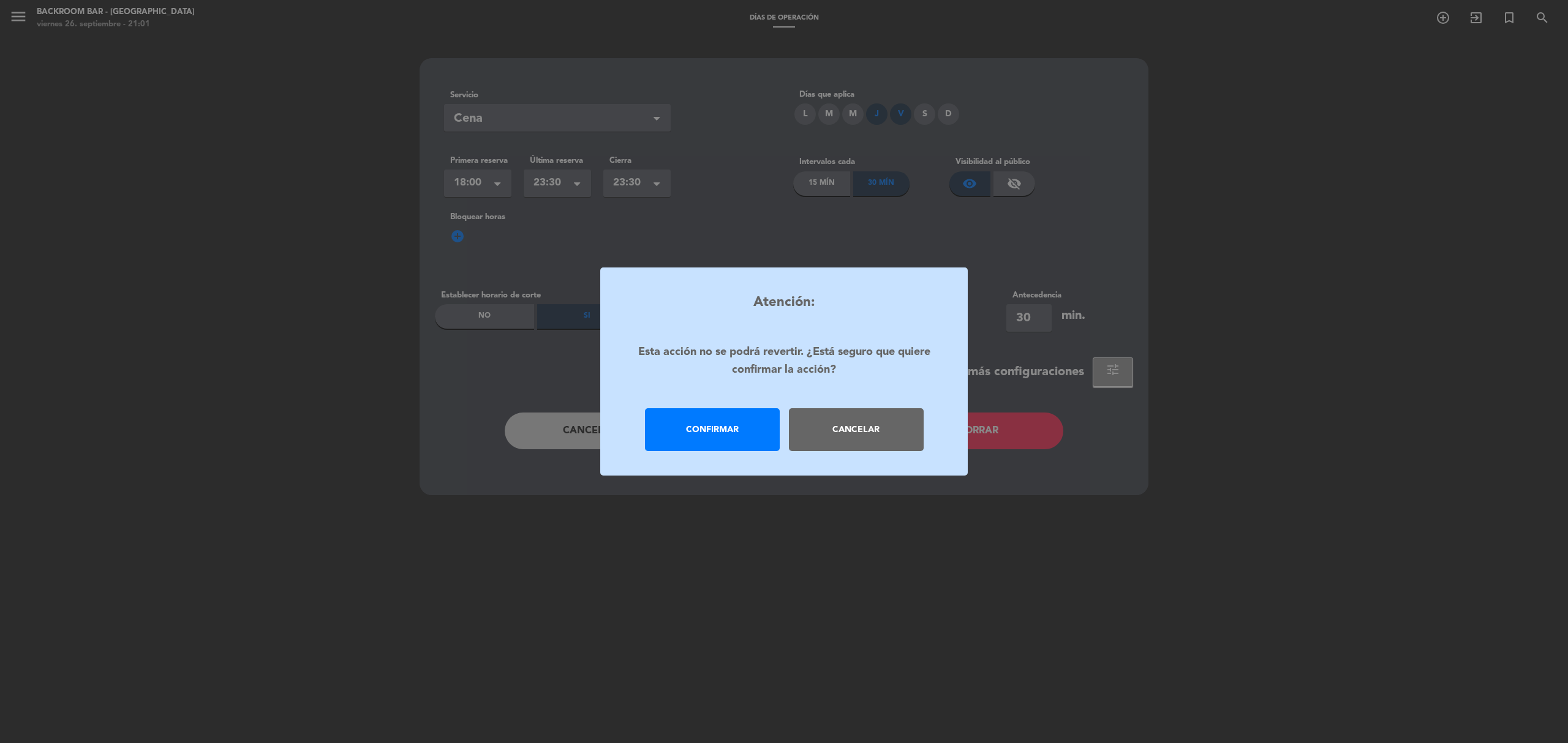
click at [840, 443] on div "Cancelar" at bounding box center [856, 430] width 135 height 43
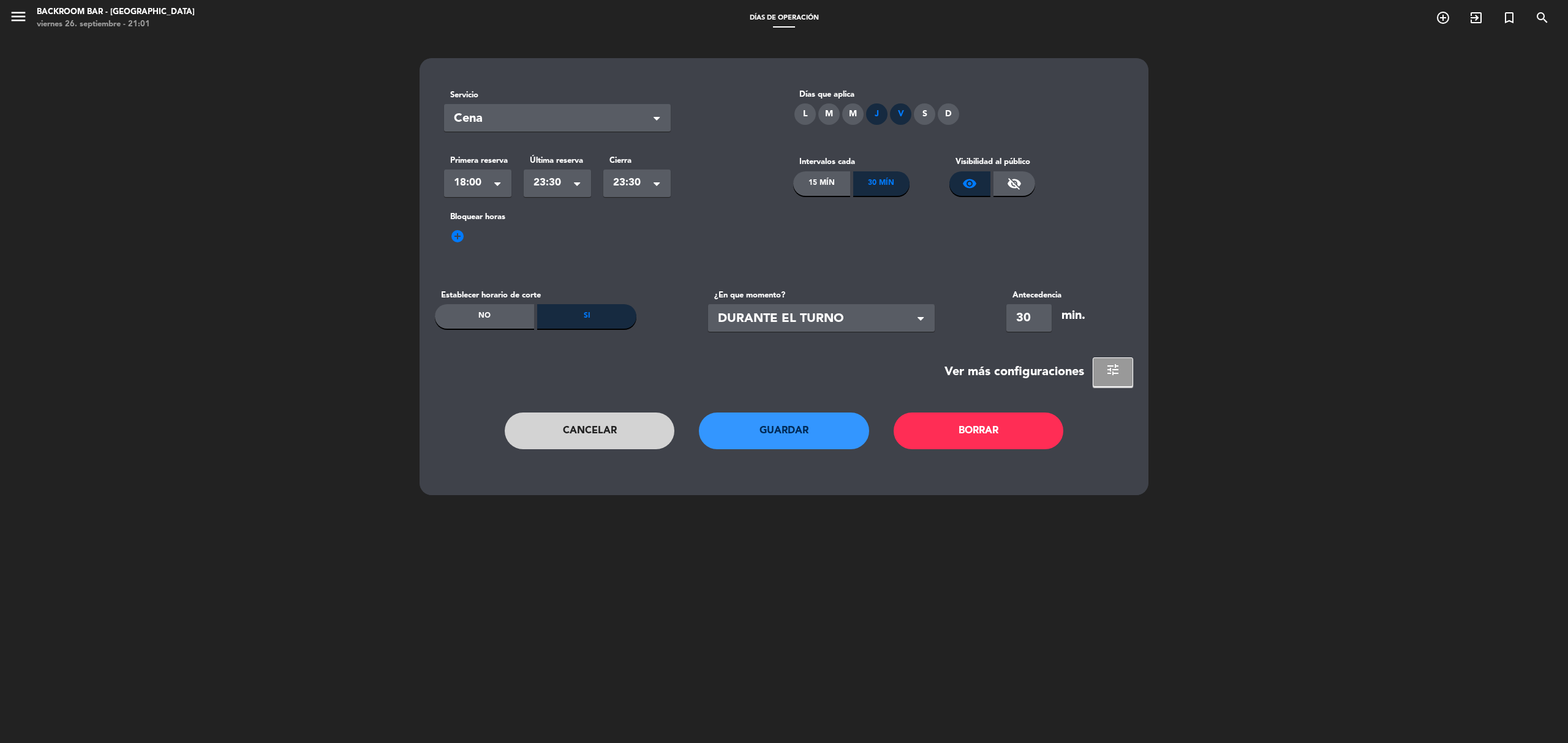
click at [618, 442] on button "Cancelar" at bounding box center [589, 431] width 170 height 37
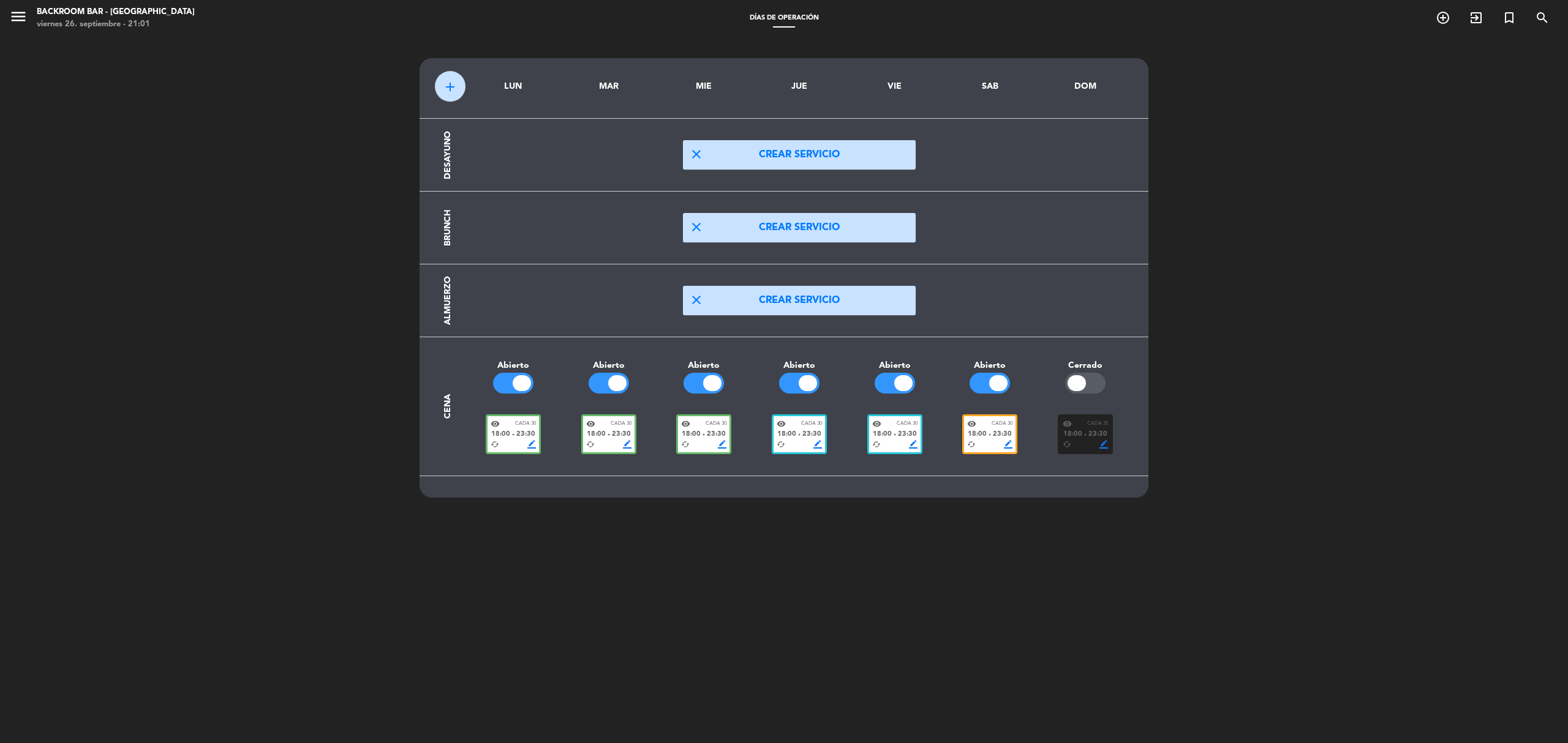
click at [915, 439] on span "23:30" at bounding box center [907, 434] width 19 height 11
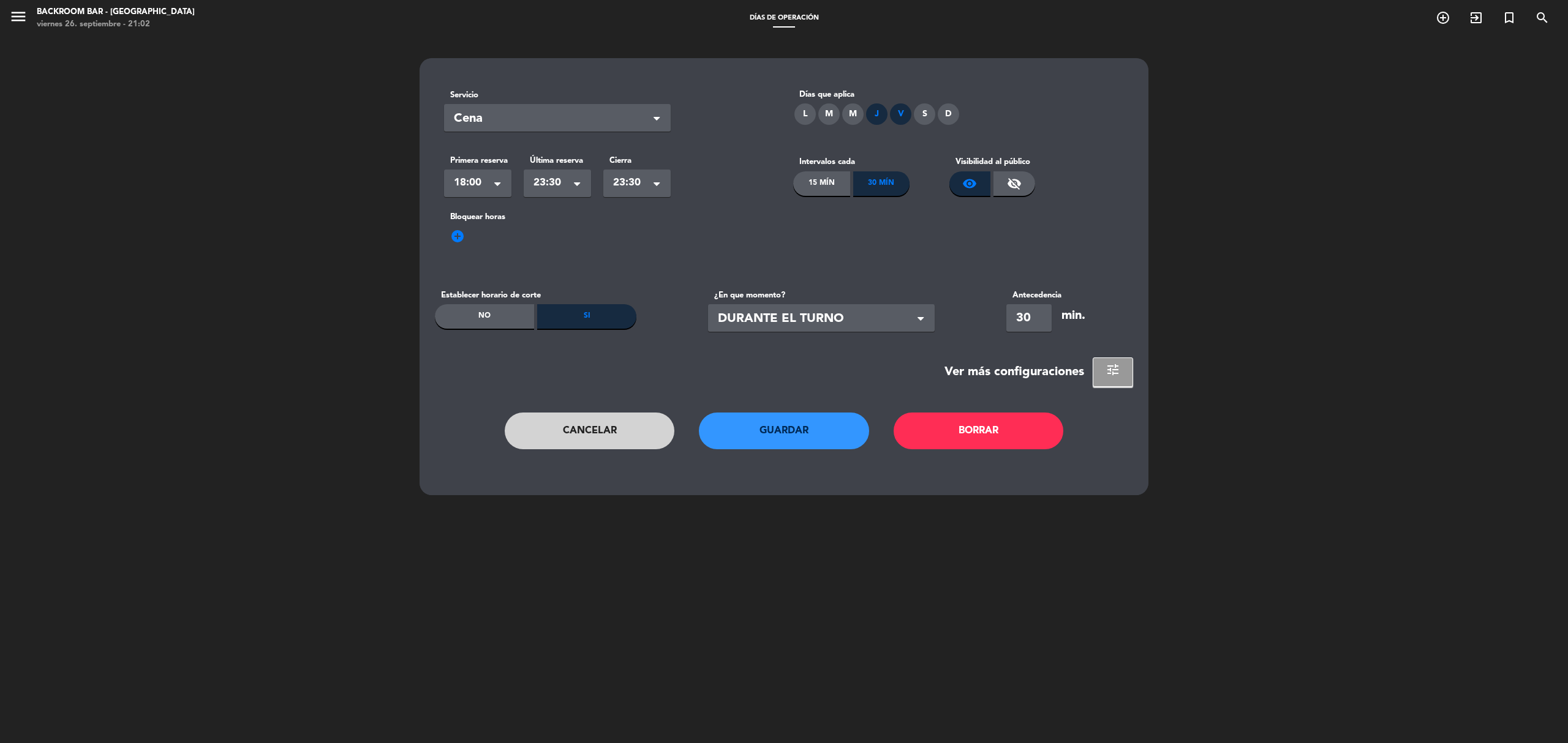
click at [919, 118] on div "S" at bounding box center [924, 114] width 22 height 22
click at [873, 116] on div "J" at bounding box center [876, 114] width 22 height 22
click at [1012, 109] on div "L M M J V S D" at bounding box center [959, 114] width 331 height 22
click at [490, 321] on div "No" at bounding box center [484, 316] width 99 height 24
type input "0"
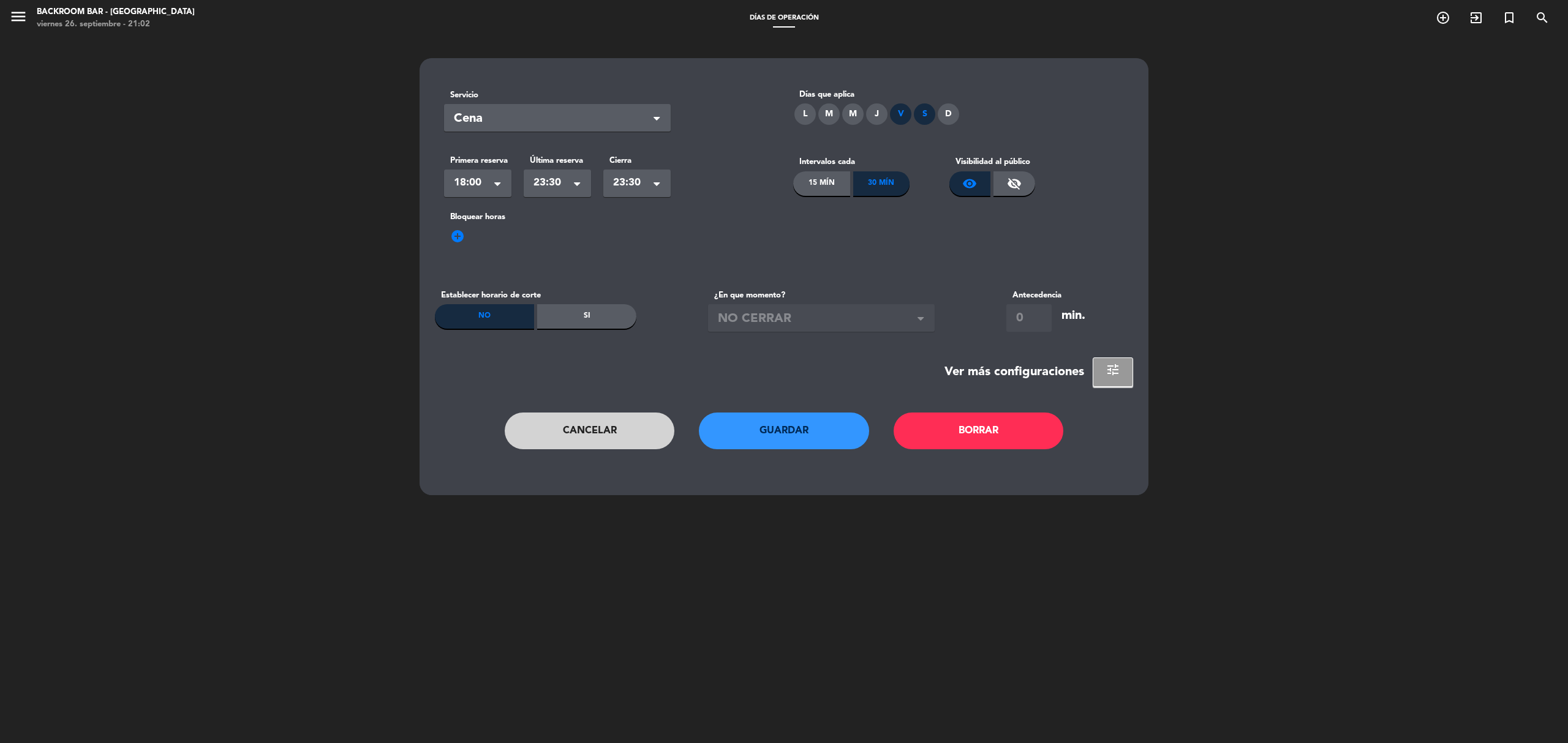
click at [762, 436] on button "Guardar" at bounding box center [784, 431] width 170 height 37
click at [586, 440] on button "Cancelar" at bounding box center [589, 431] width 170 height 37
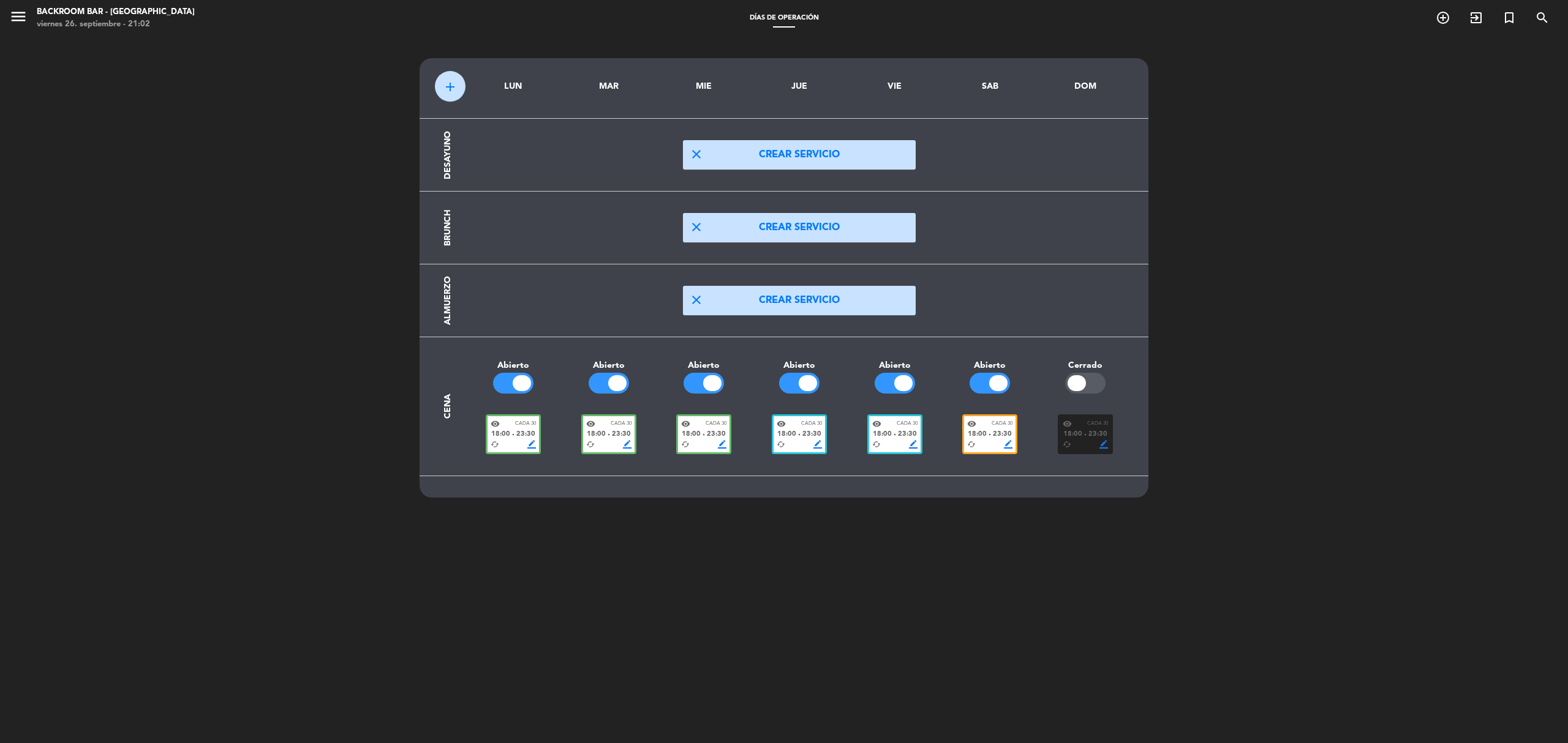
click at [904, 446] on div "cached border_color" at bounding box center [894, 444] width 45 height 9
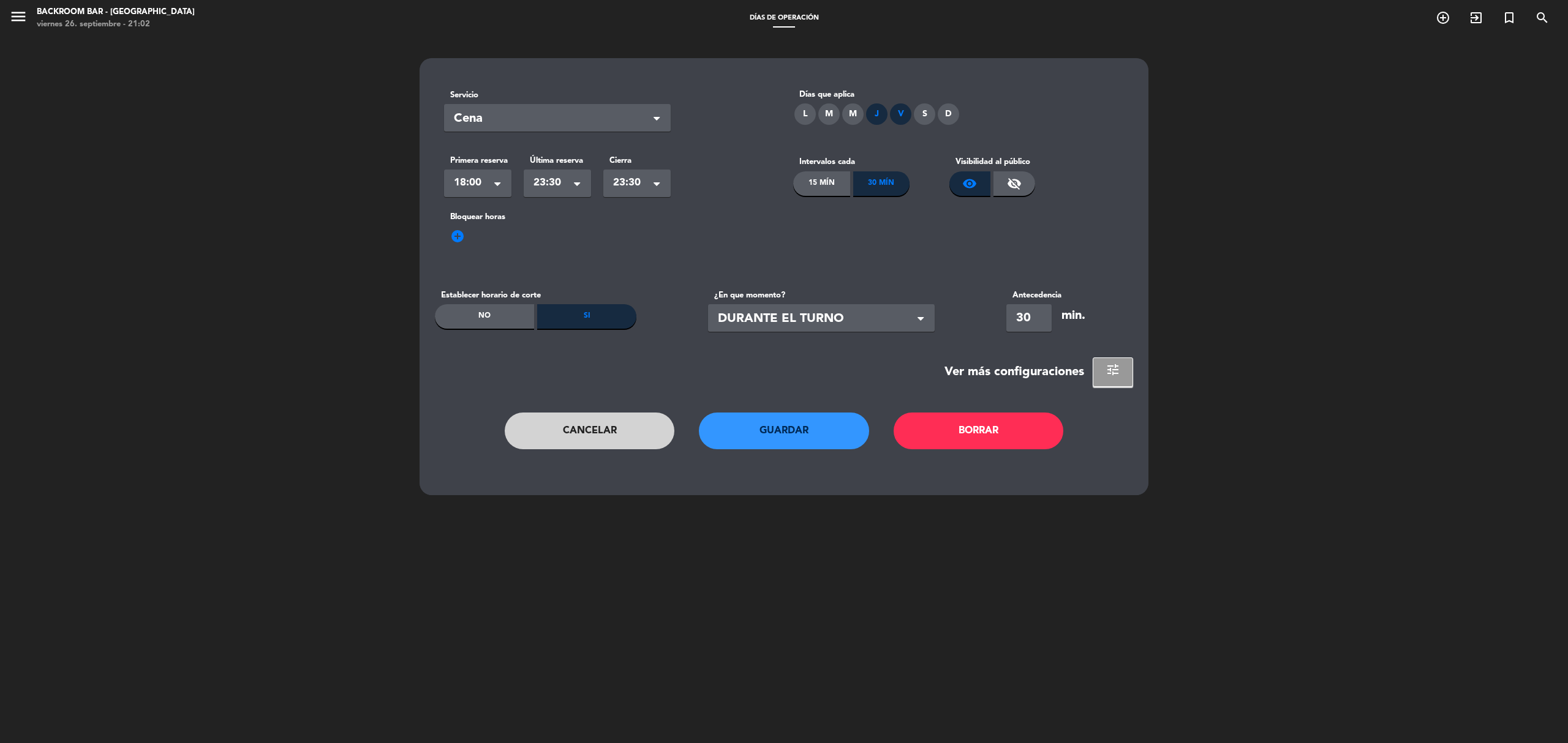
click at [625, 434] on button "Cancelar" at bounding box center [589, 431] width 170 height 37
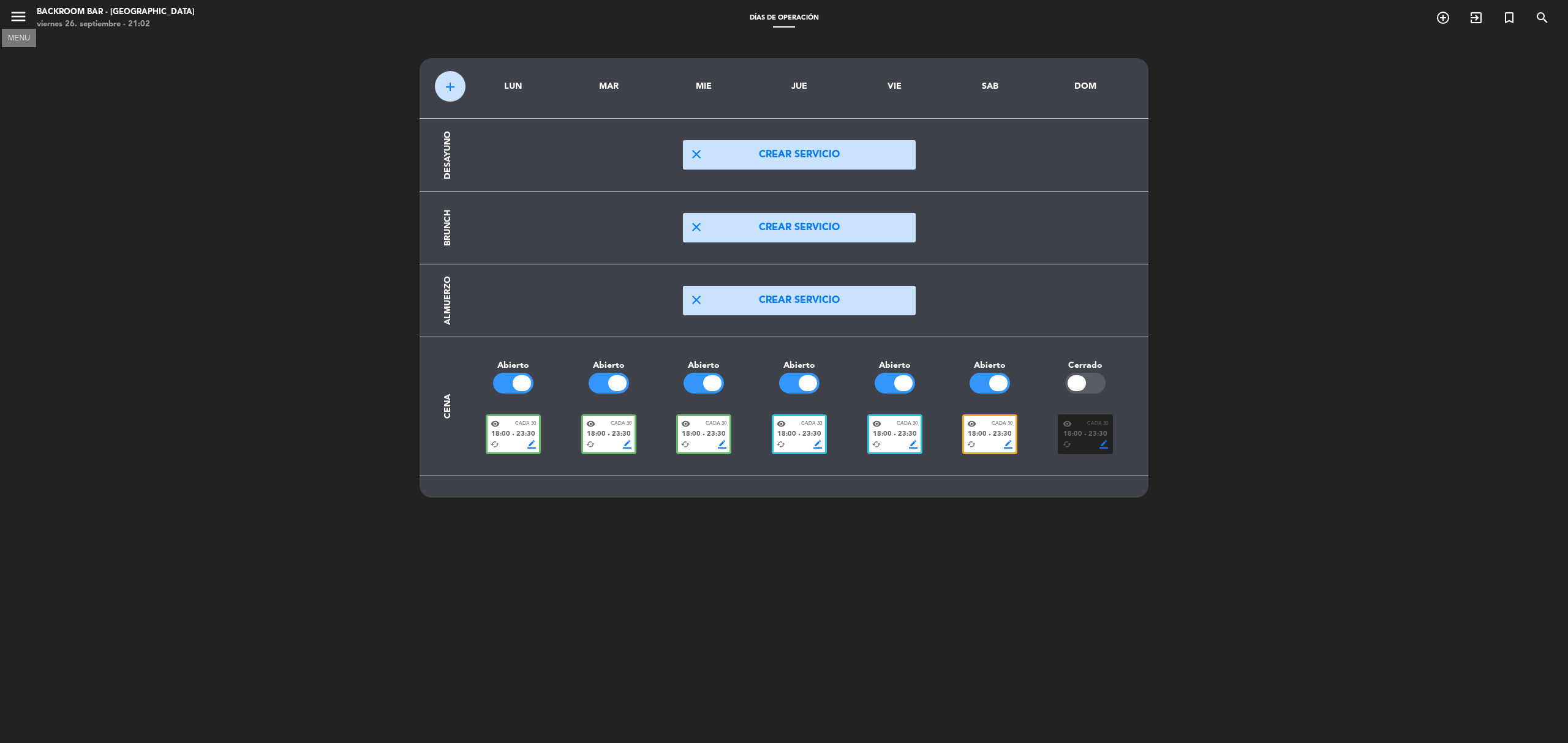
click at [17, 25] on icon "menu" at bounding box center [18, 16] width 18 height 18
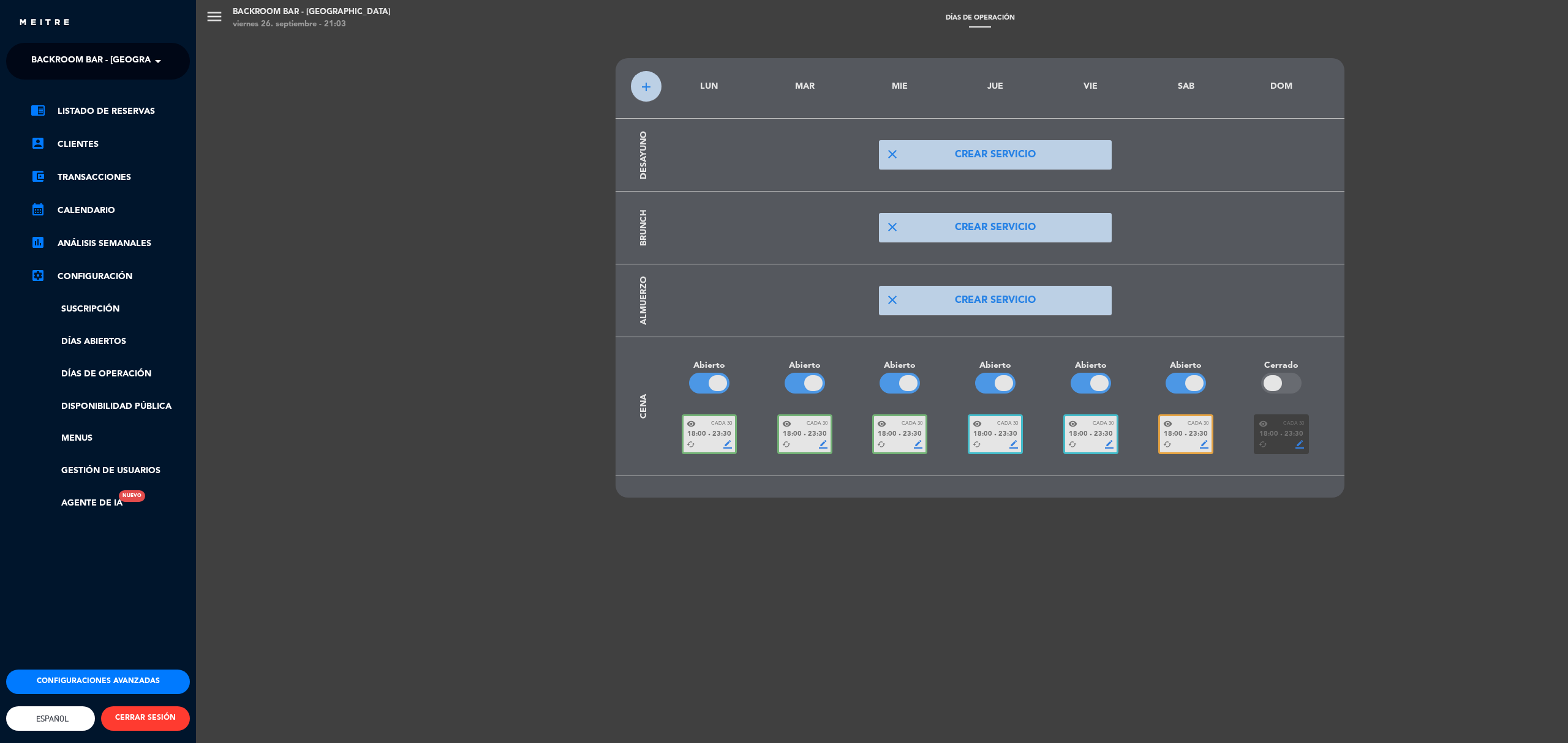
drag, startPoint x: 404, startPoint y: 480, endPoint x: 381, endPoint y: 471, distance: 24.7
click at [400, 473] on div "menu Backroom Bar - [GEOGRAPHIC_DATA] [DATE] 26. septiembre - 21:03 Días de Ope…" at bounding box center [979, 371] width 1568 height 743
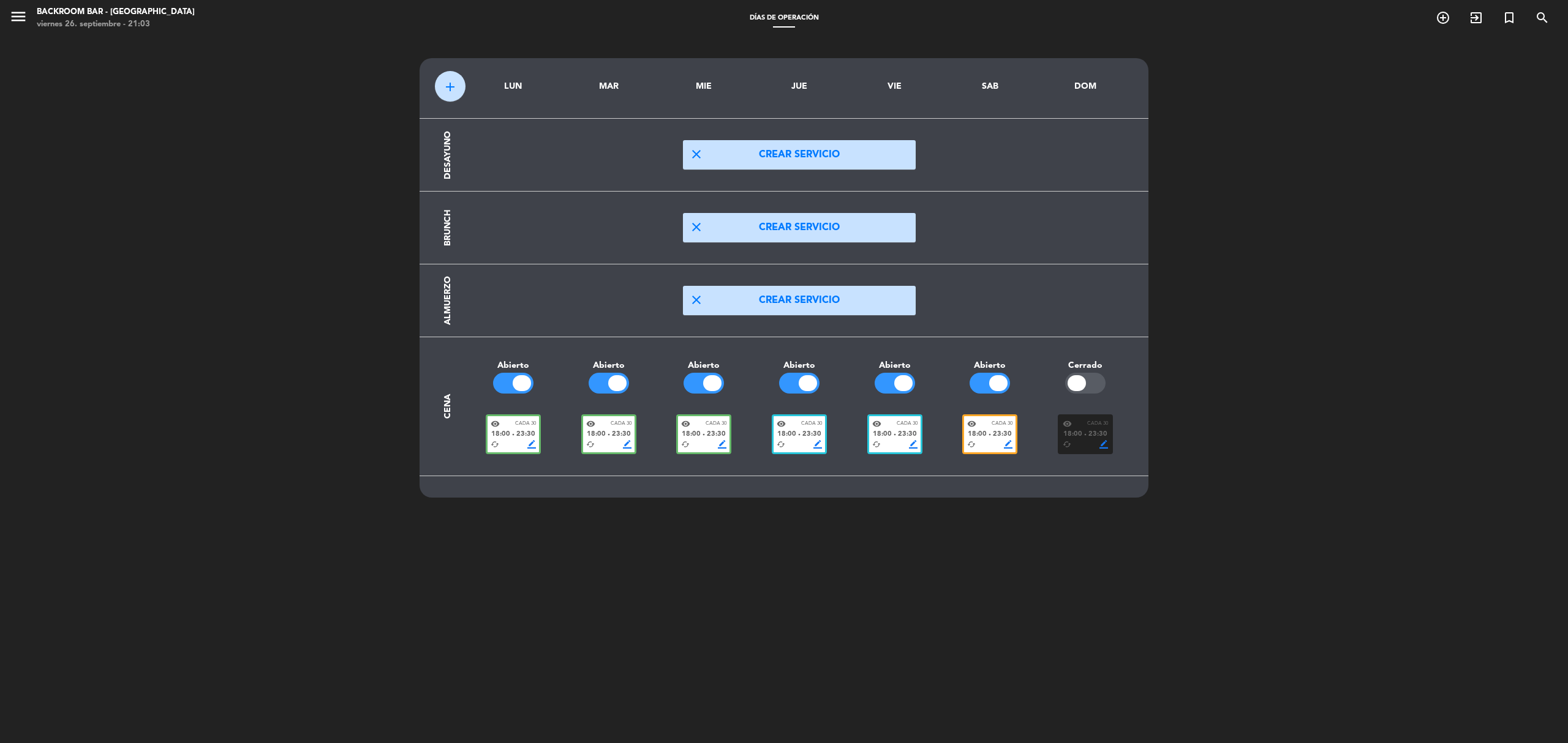
click at [10, 10] on div "menu Backroom Bar - [GEOGRAPHIC_DATA] [DATE] 26. septiembre - 21:03" at bounding box center [196, 18] width 392 height 29
click at [20, 21] on icon "menu" at bounding box center [18, 16] width 18 height 18
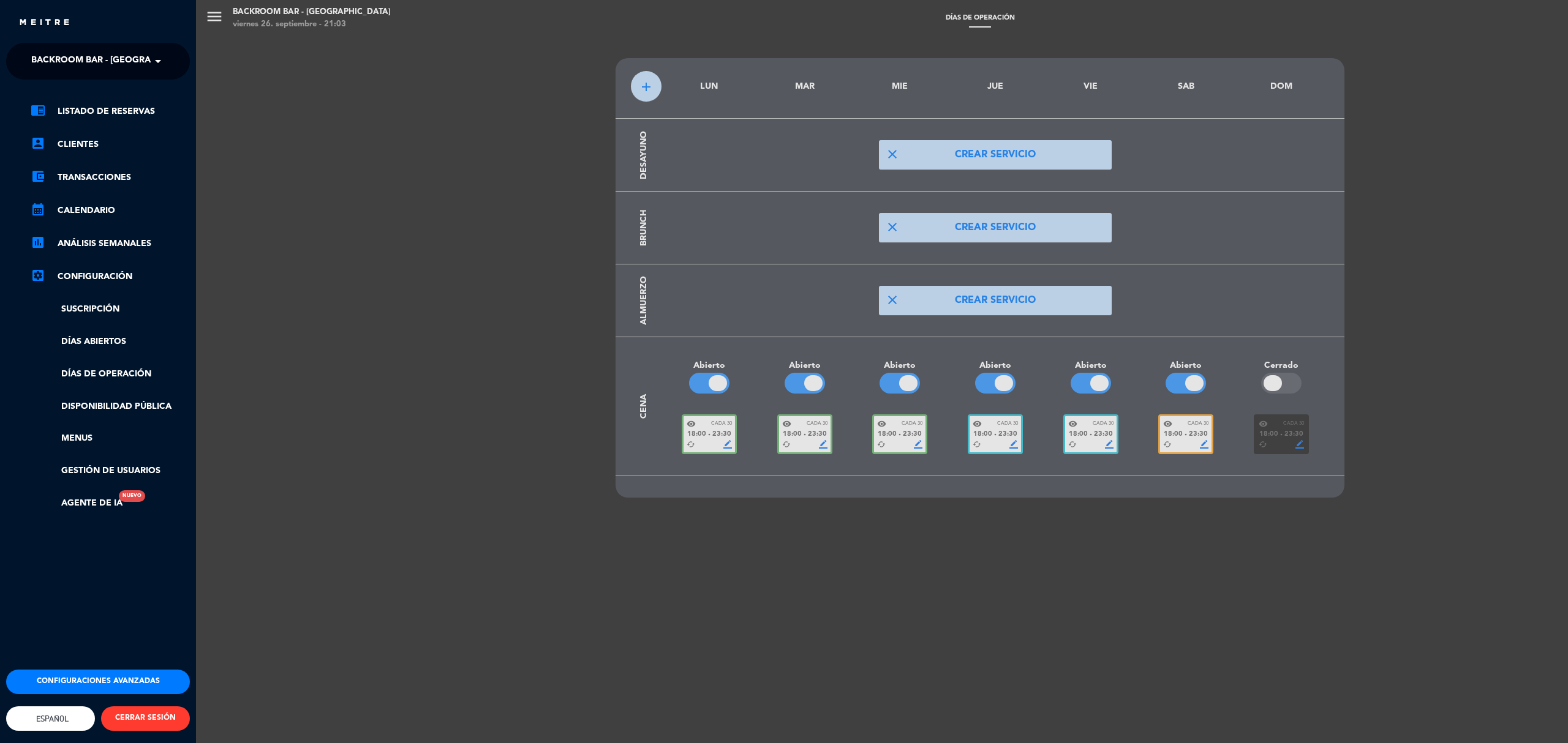
click at [289, 143] on div "menu Backroom Bar - [GEOGRAPHIC_DATA] [DATE] 26. septiembre - 21:03 Días de Ope…" at bounding box center [979, 371] width 1568 height 743
